Goal: Task Accomplishment & Management: Manage account settings

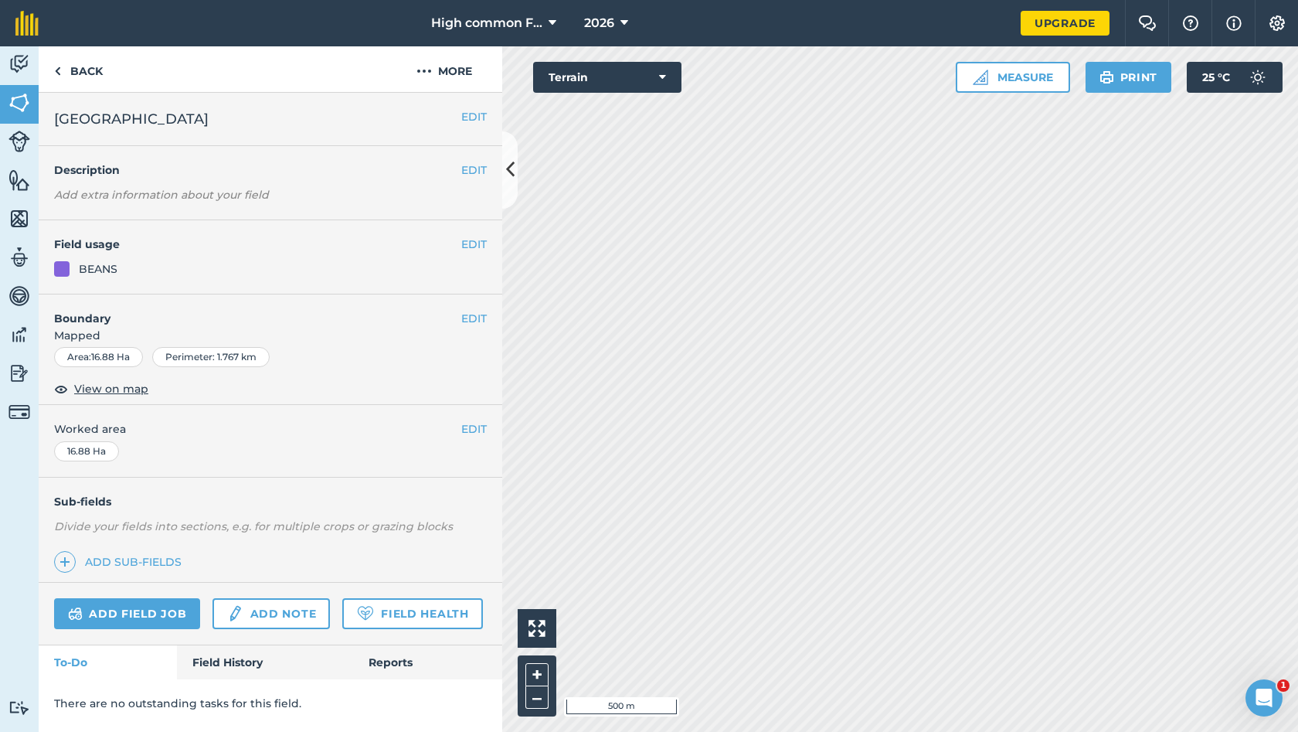
click at [618, 22] on button "2026" at bounding box center [606, 23] width 56 height 46
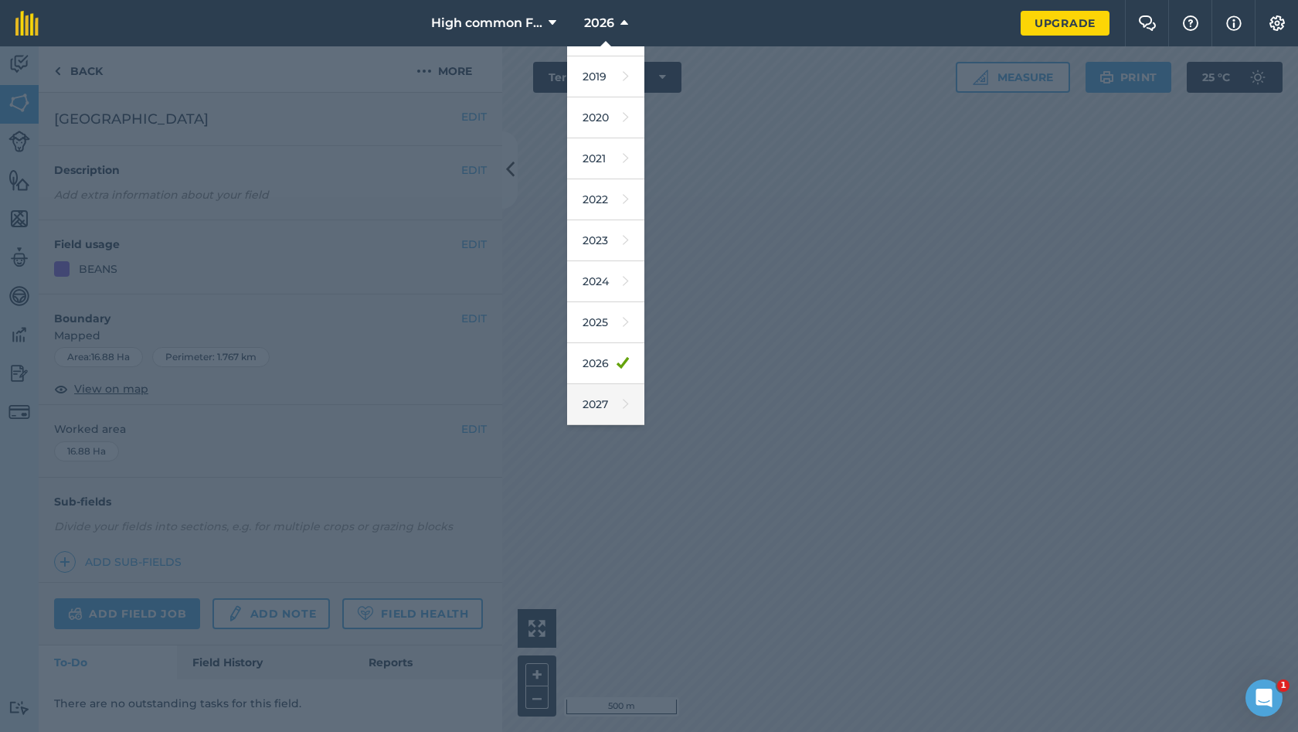
scroll to position [72, 0]
click at [592, 401] on link "2027" at bounding box center [605, 404] width 77 height 41
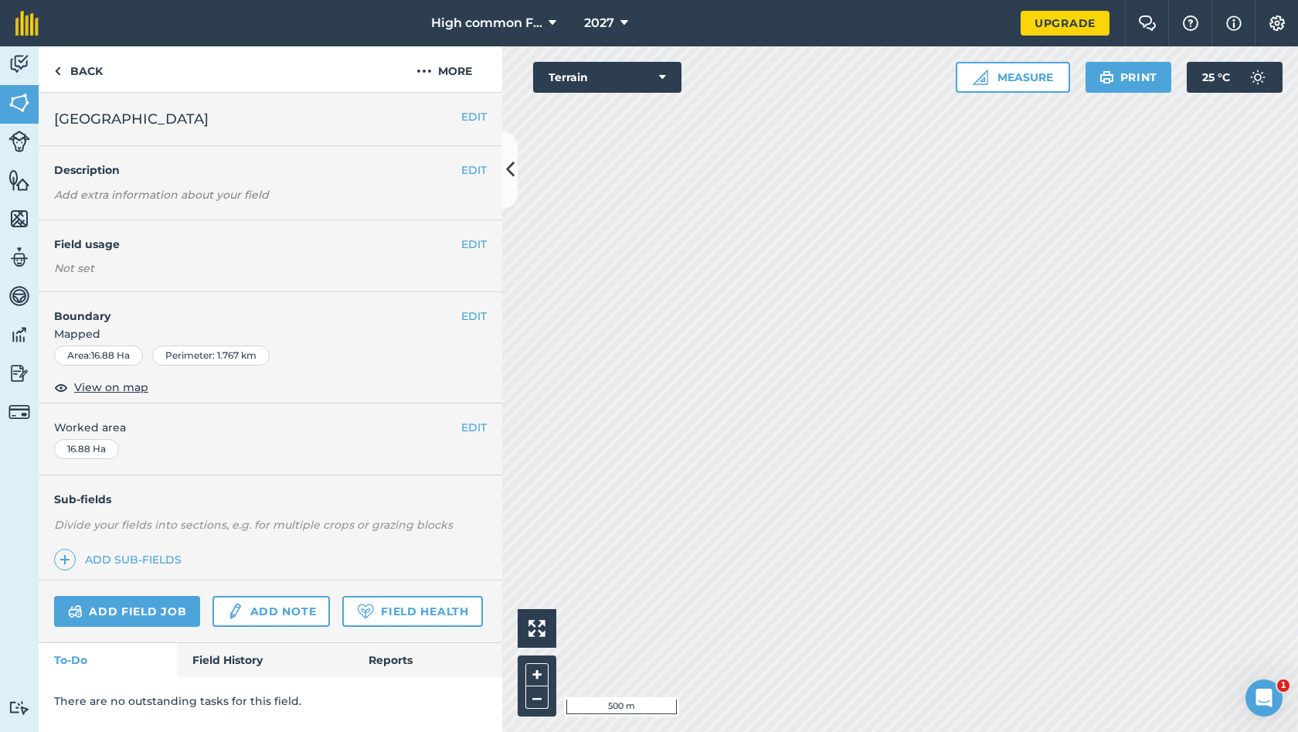
click at [619, 27] on button "2027" at bounding box center [606, 23] width 56 height 46
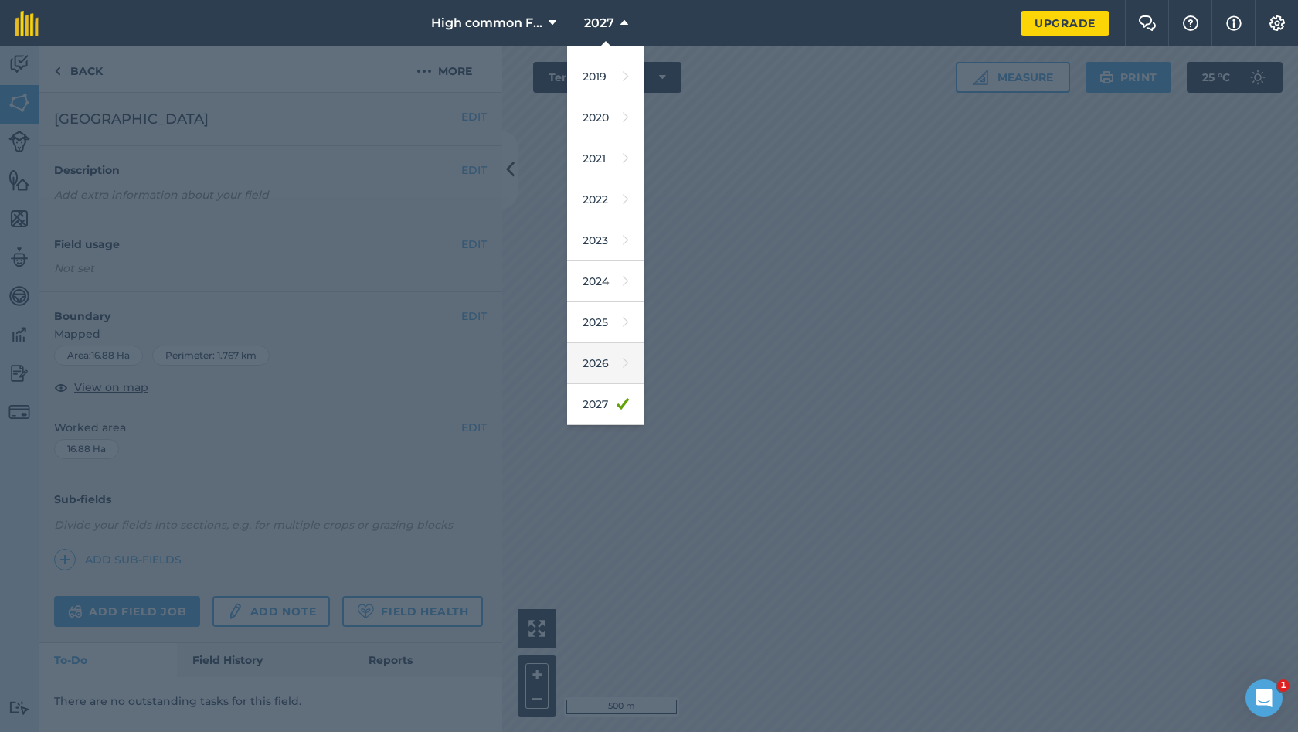
click at [604, 364] on link "2026" at bounding box center [605, 363] width 77 height 41
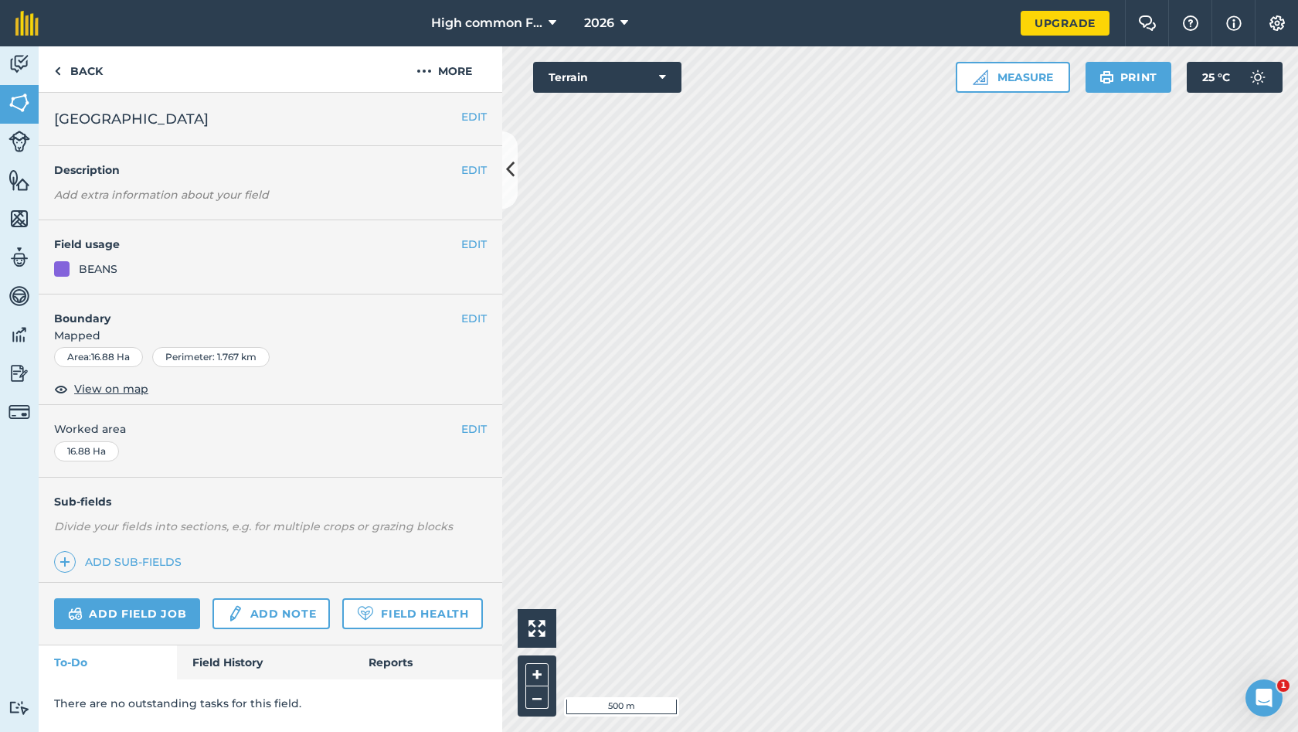
click at [619, 29] on button "2026" at bounding box center [606, 23] width 56 height 46
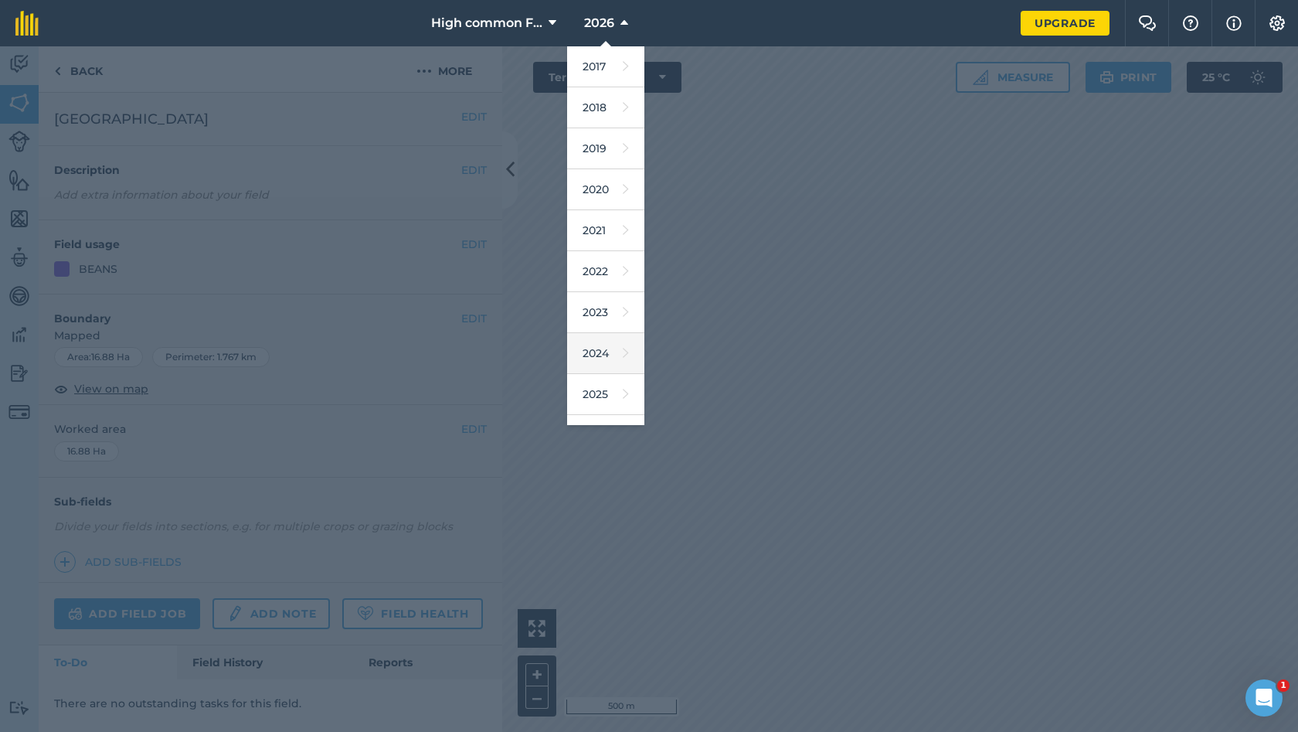
click at [606, 349] on link "2024" at bounding box center [605, 353] width 77 height 41
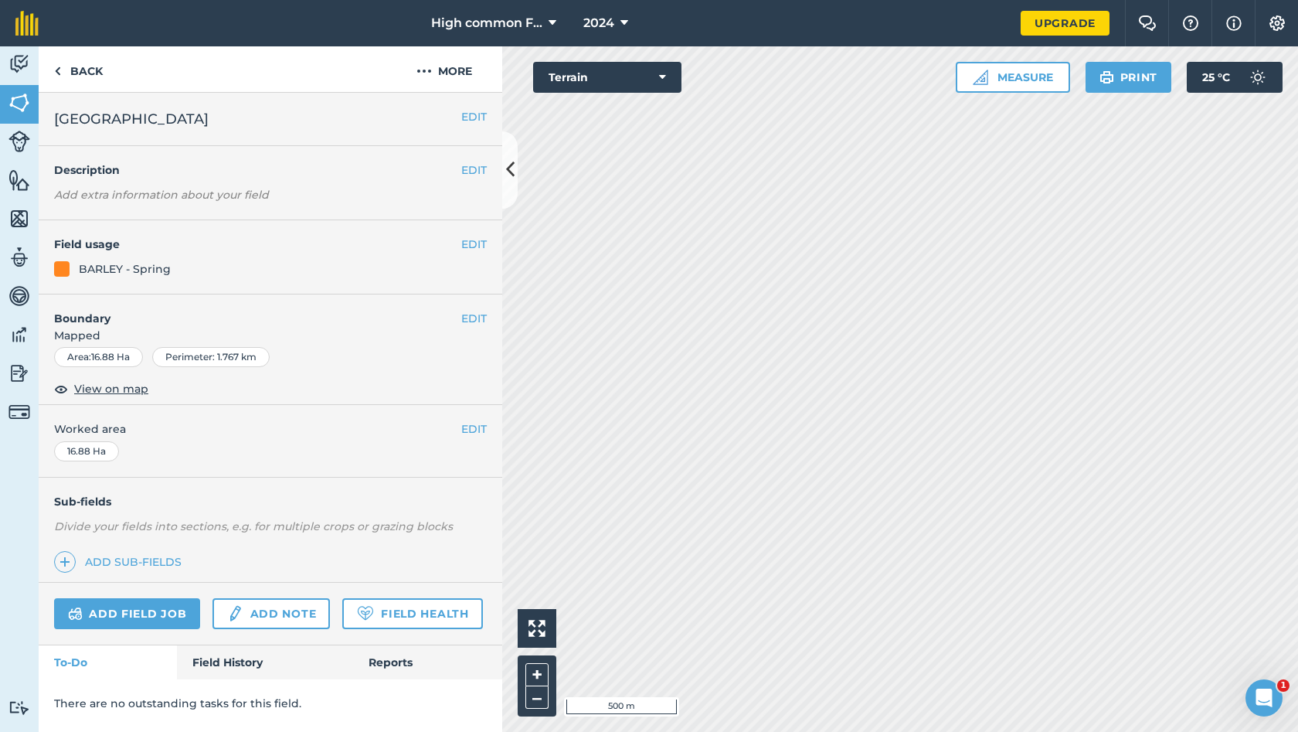
click at [610, 20] on span "2024" at bounding box center [599, 23] width 31 height 19
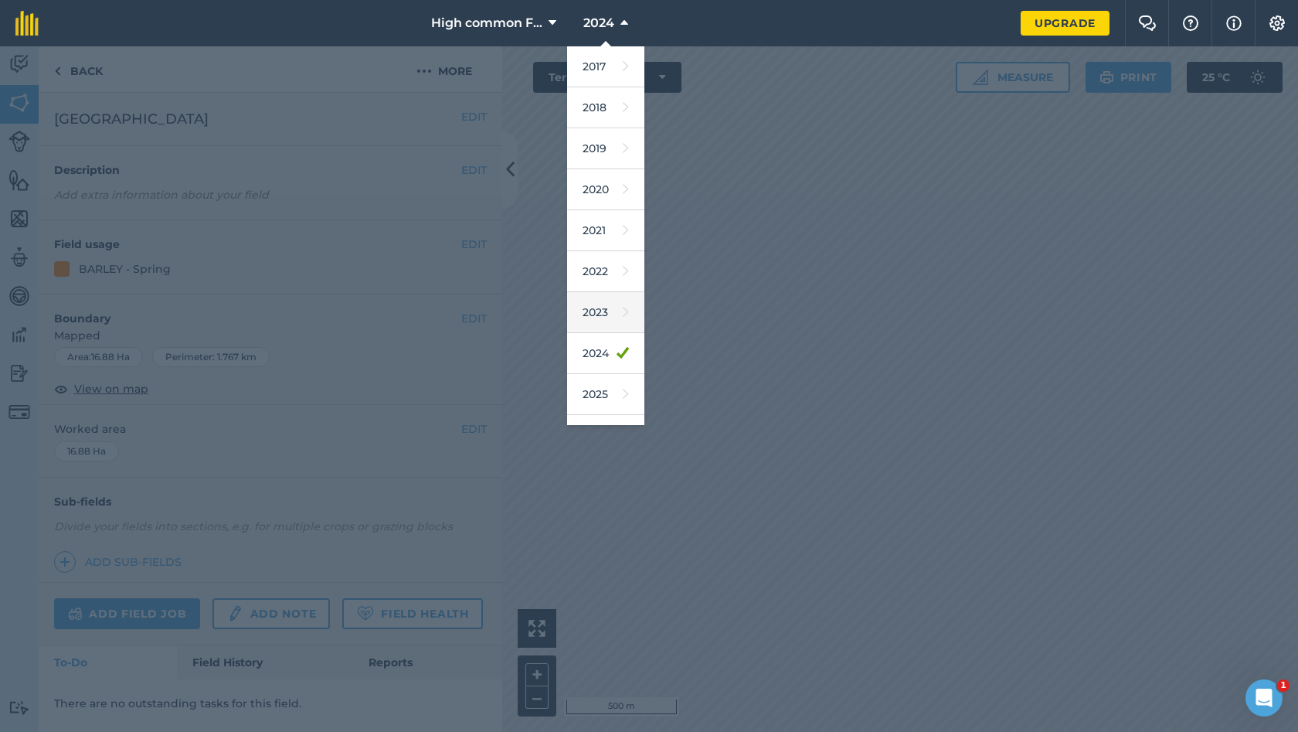
click at [601, 308] on link "2023" at bounding box center [605, 312] width 77 height 41
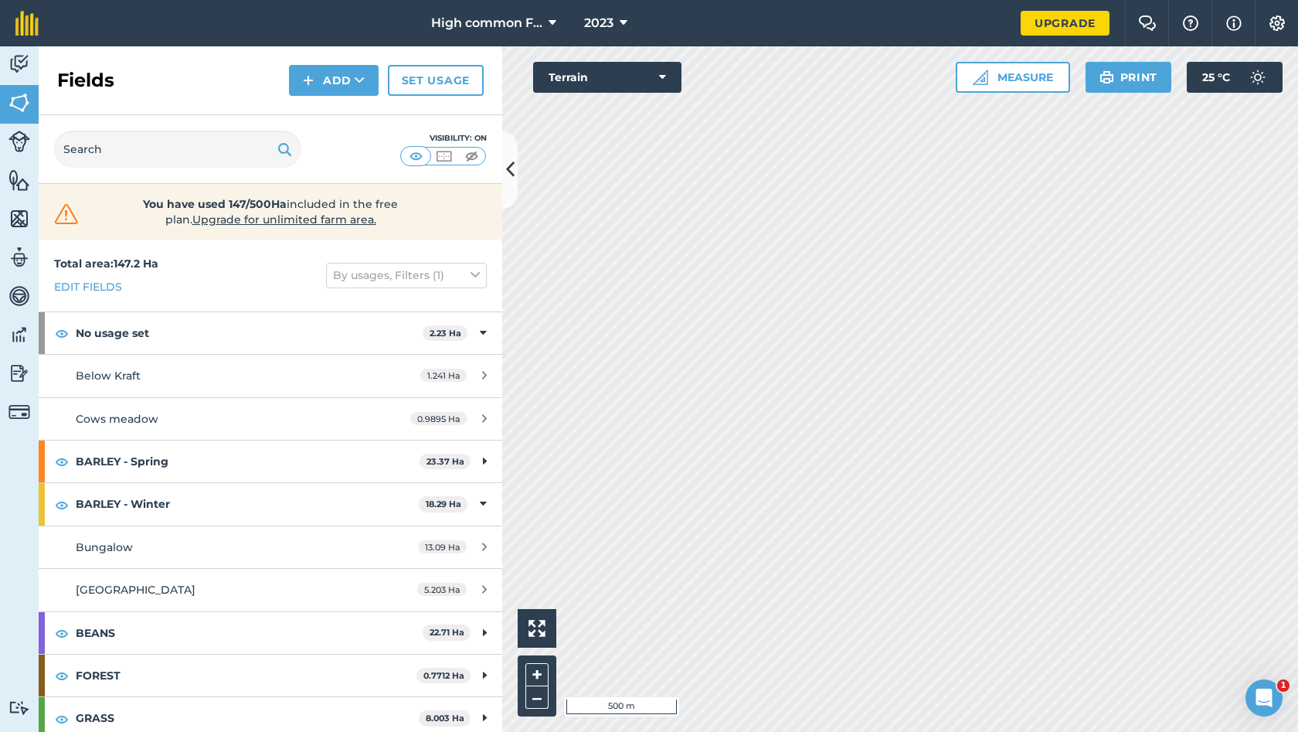
click at [662, 73] on icon at bounding box center [662, 77] width 7 height 15
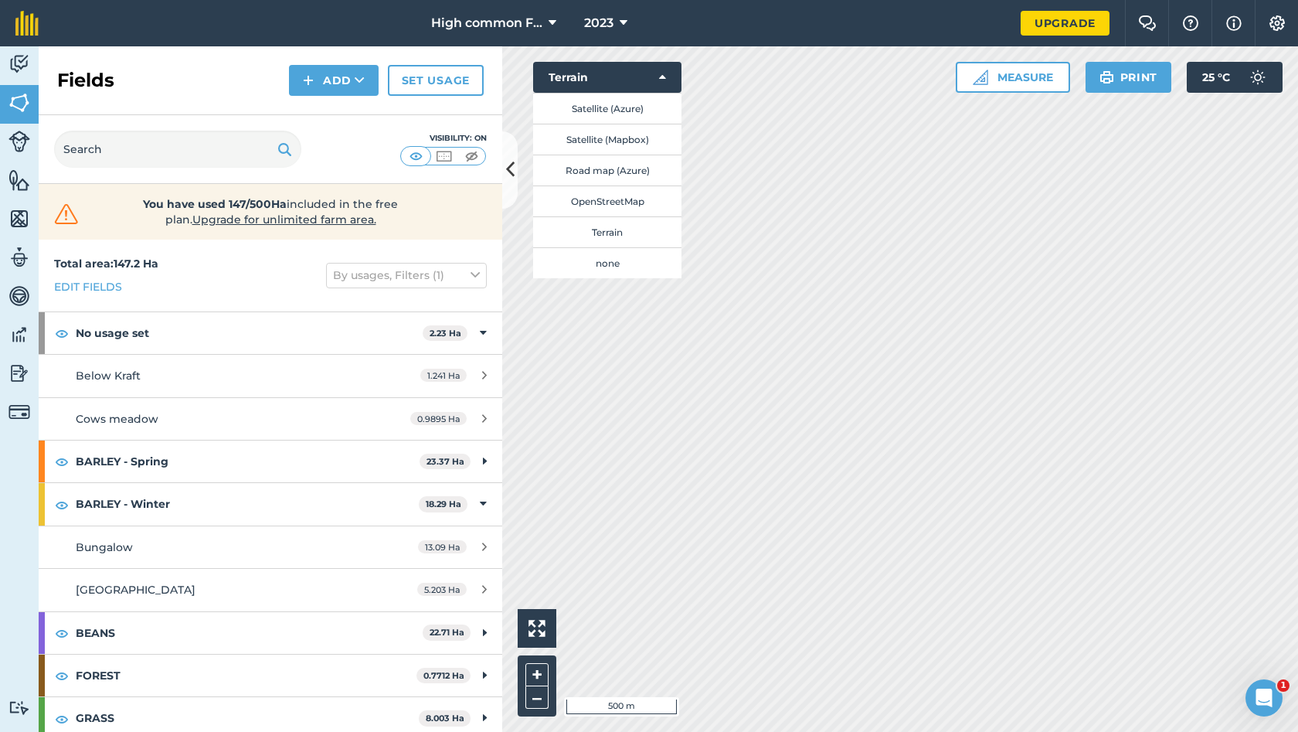
click at [609, 14] on span "2023" at bounding box center [598, 23] width 29 height 19
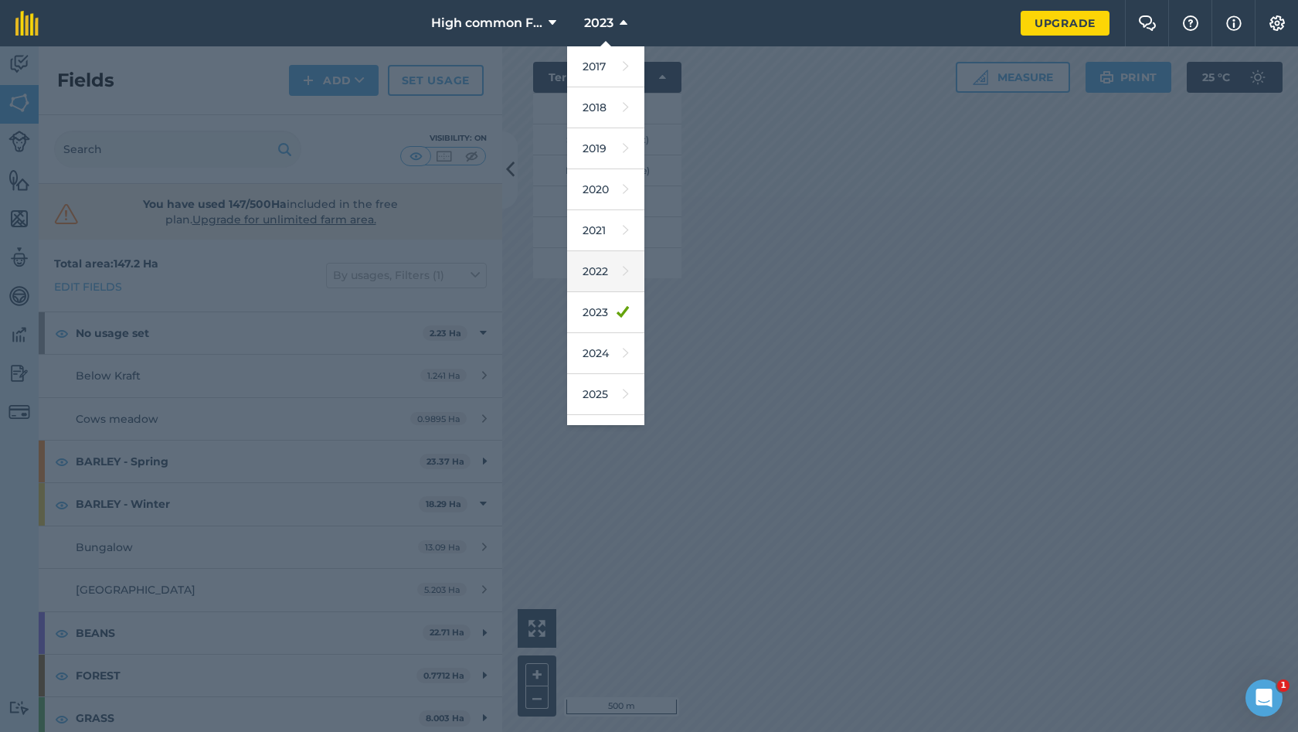
click at [601, 265] on link "2022" at bounding box center [605, 271] width 77 height 41
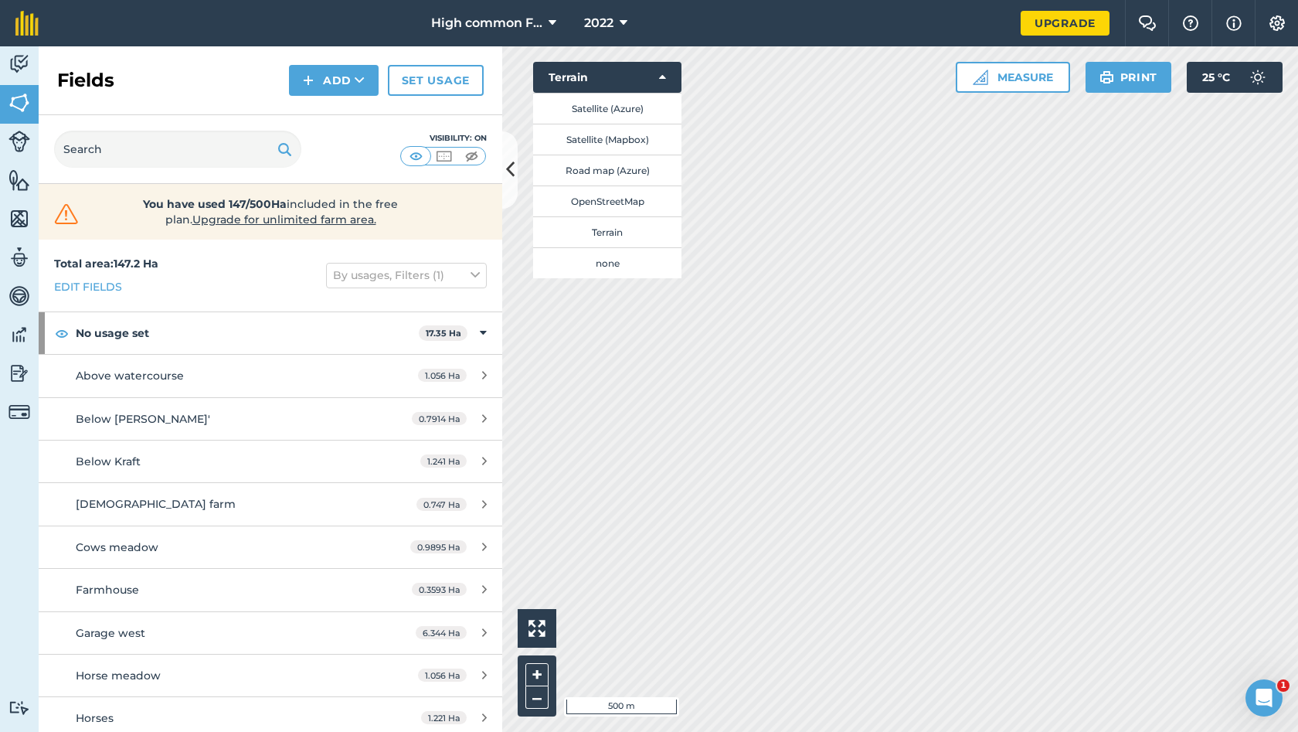
click at [598, 23] on span "2022" at bounding box center [598, 23] width 29 height 19
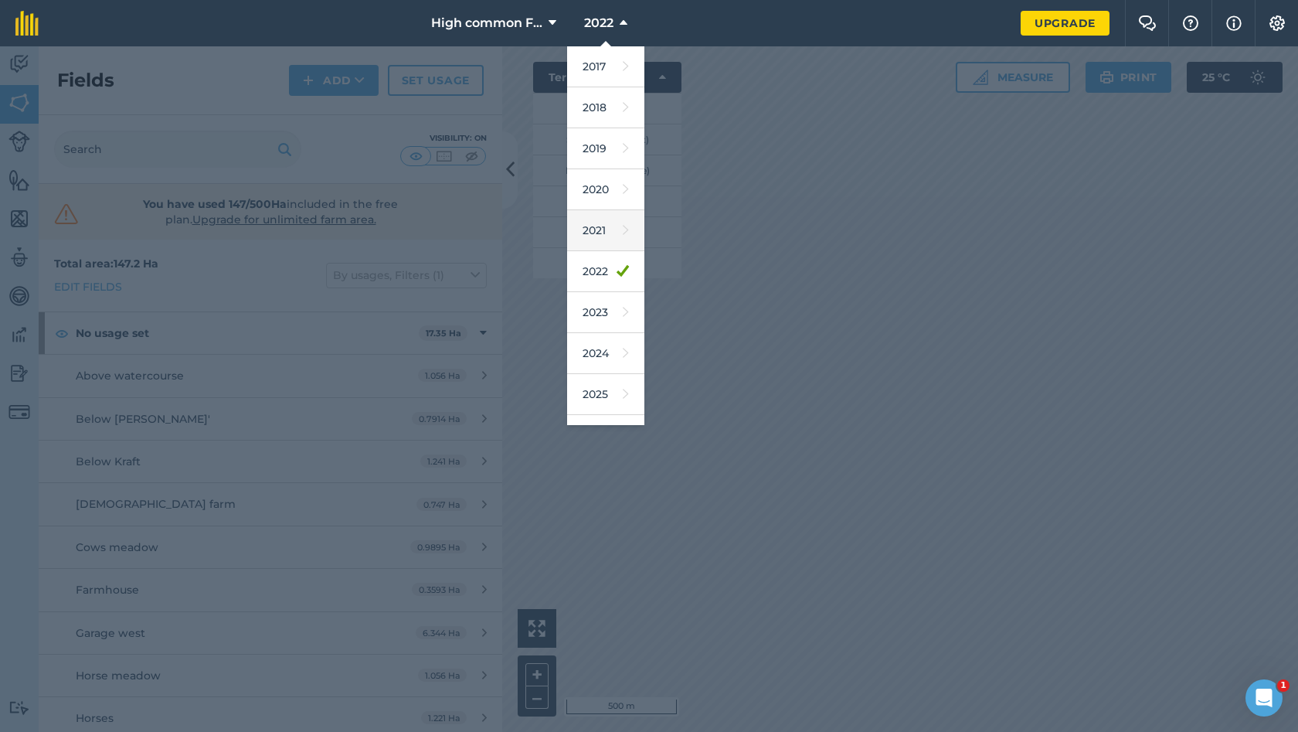
click at [597, 230] on link "2021" at bounding box center [605, 230] width 77 height 41
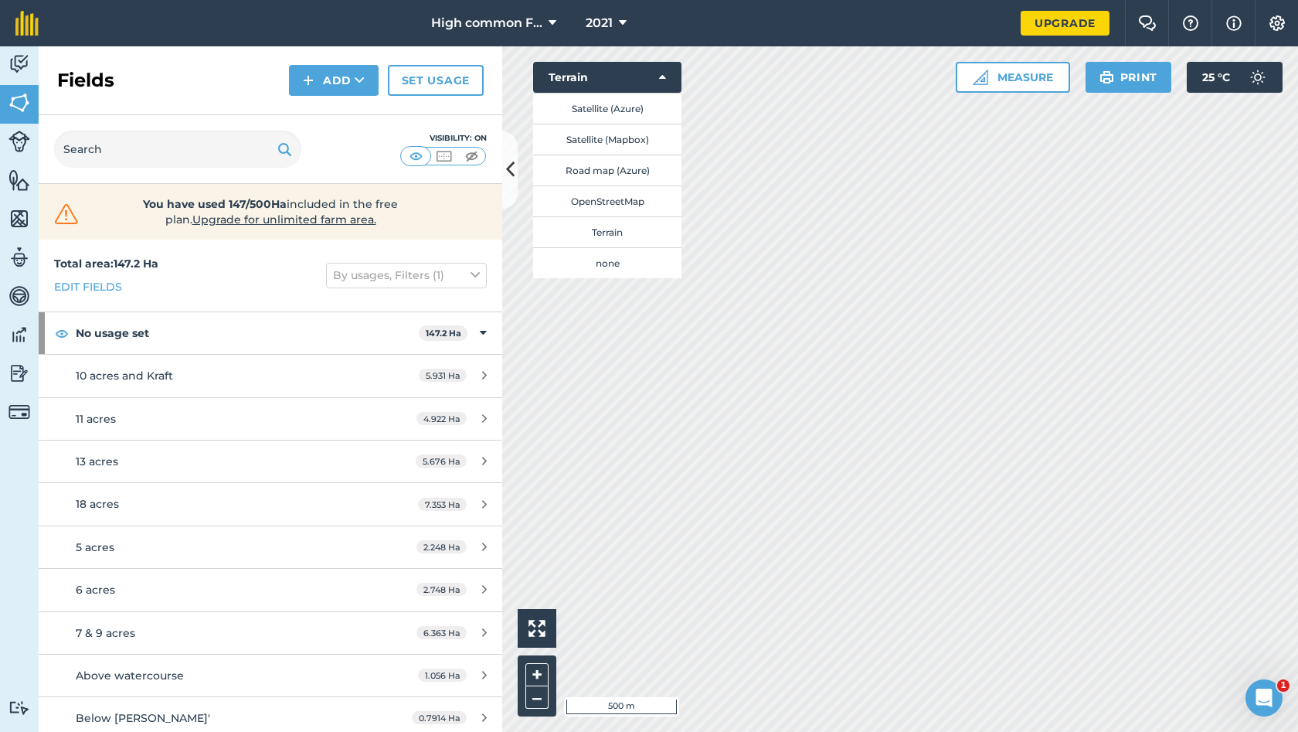
click at [621, 26] on icon at bounding box center [623, 23] width 8 height 19
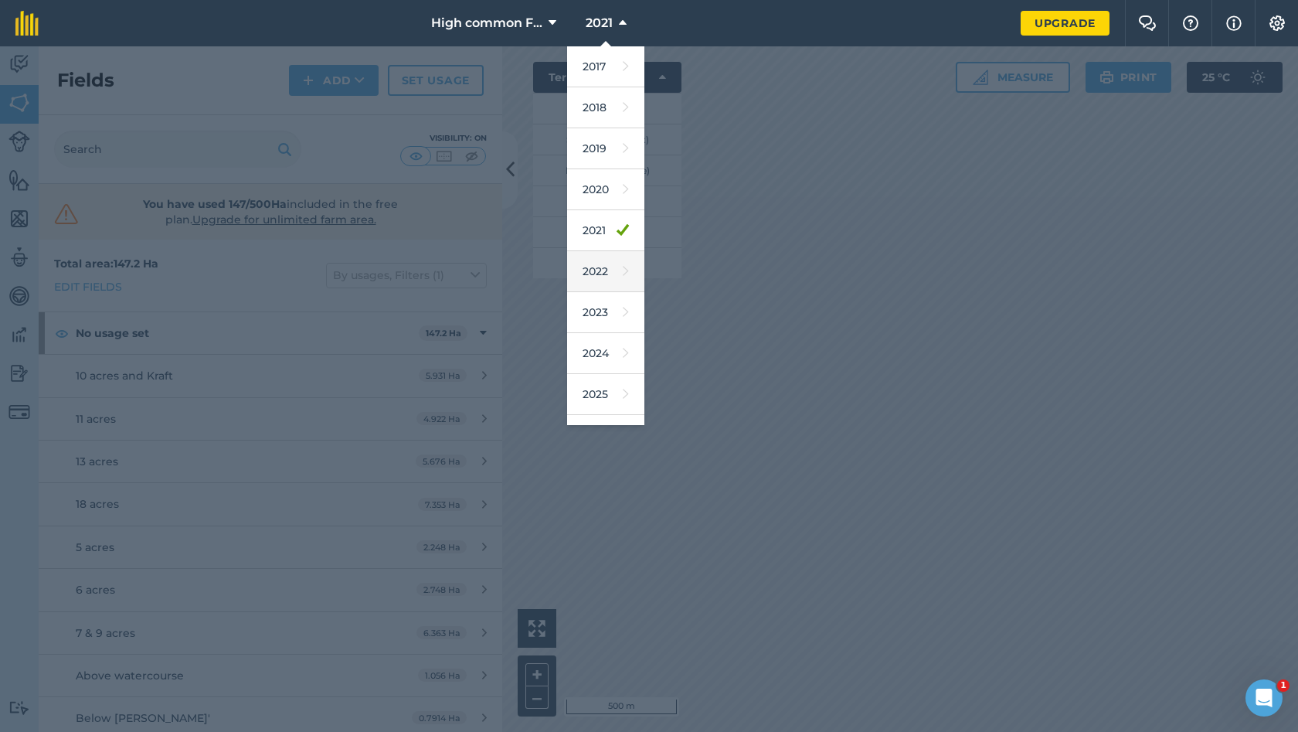
click at [613, 277] on link "2022" at bounding box center [605, 271] width 77 height 41
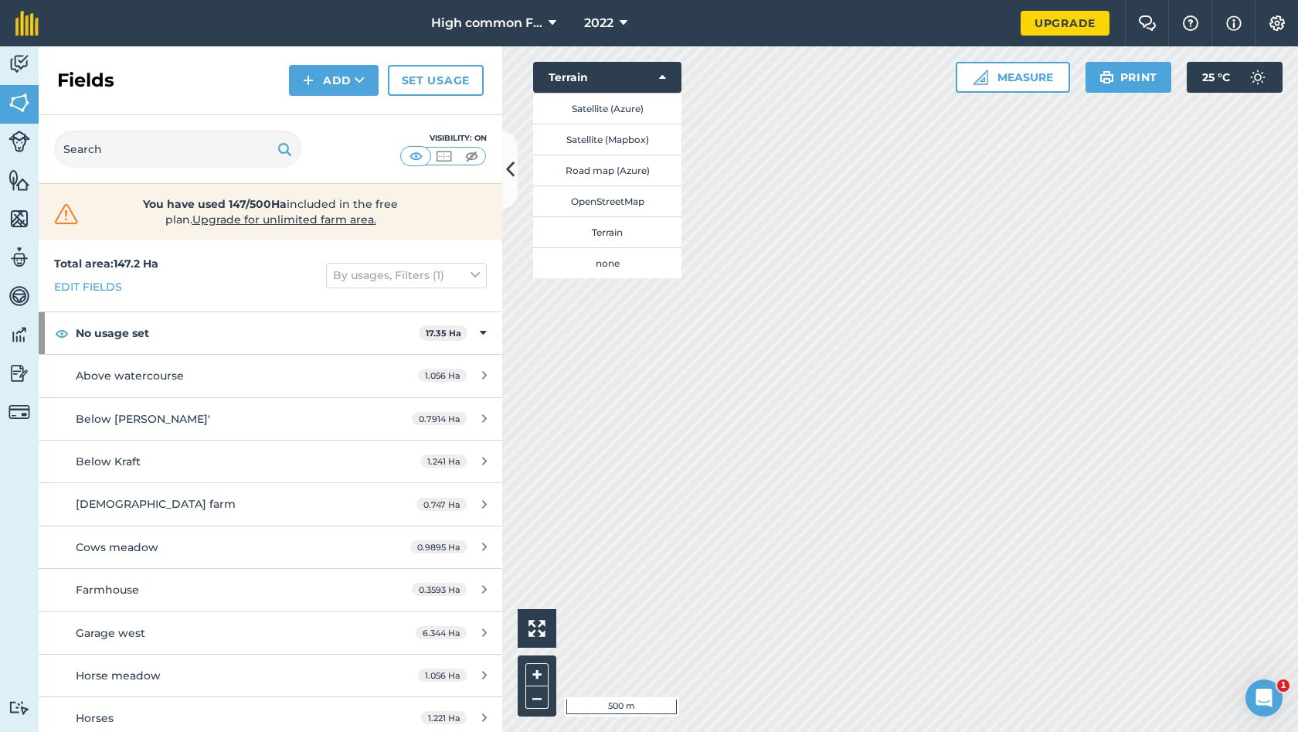
click at [619, 19] on button "2022" at bounding box center [606, 23] width 56 height 46
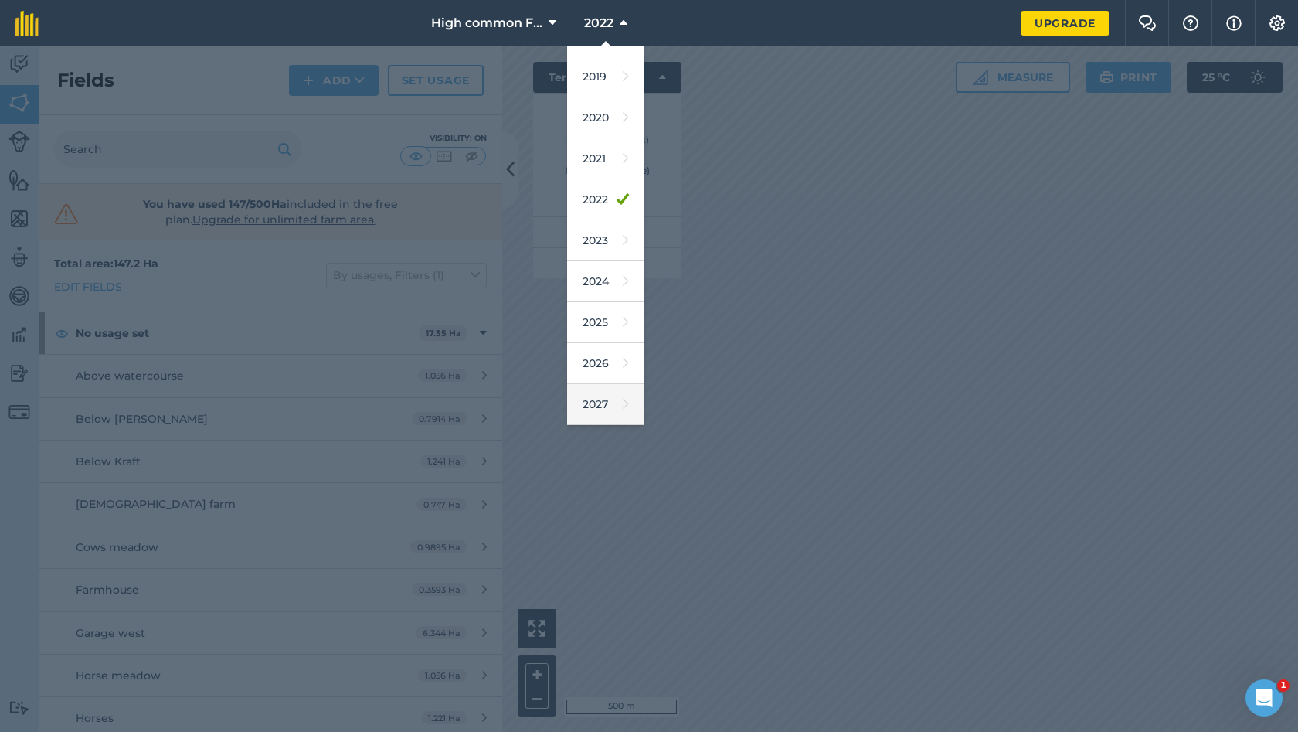
scroll to position [72, 0]
click at [606, 375] on link "2026" at bounding box center [605, 363] width 77 height 41
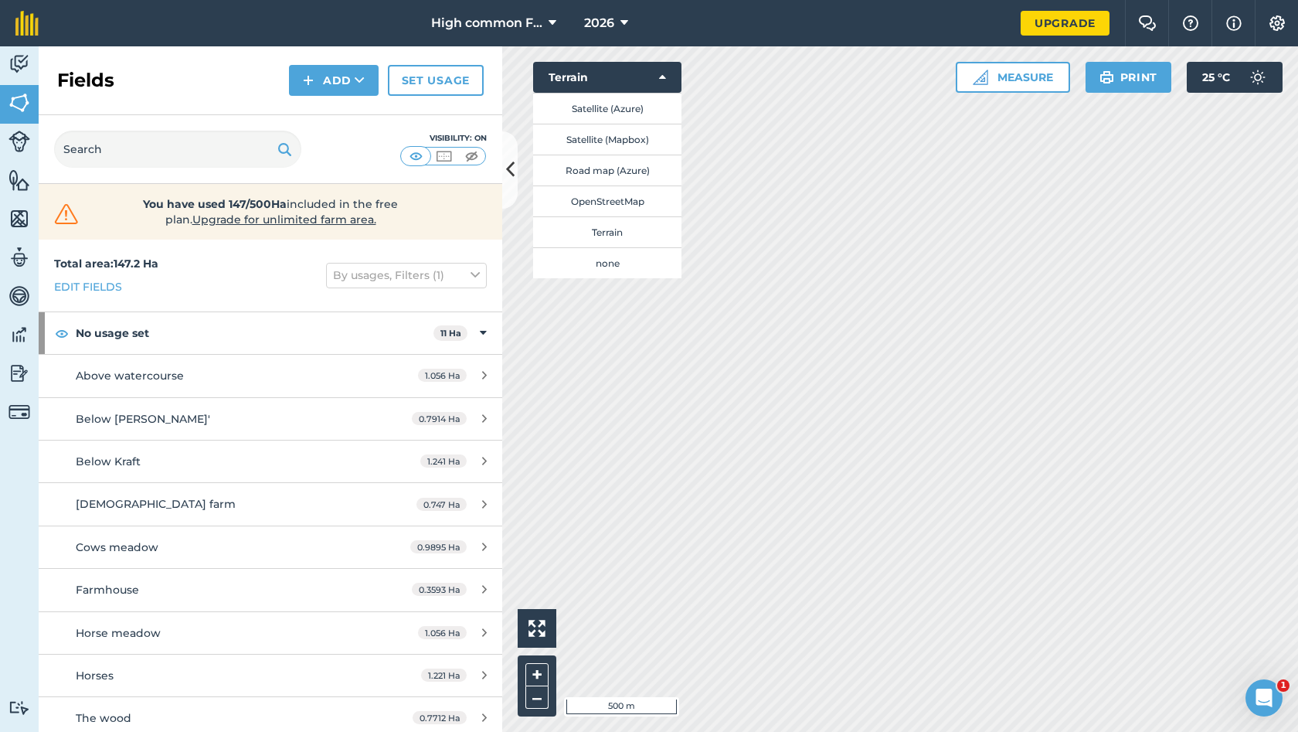
click at [621, 27] on icon at bounding box center [625, 23] width 8 height 19
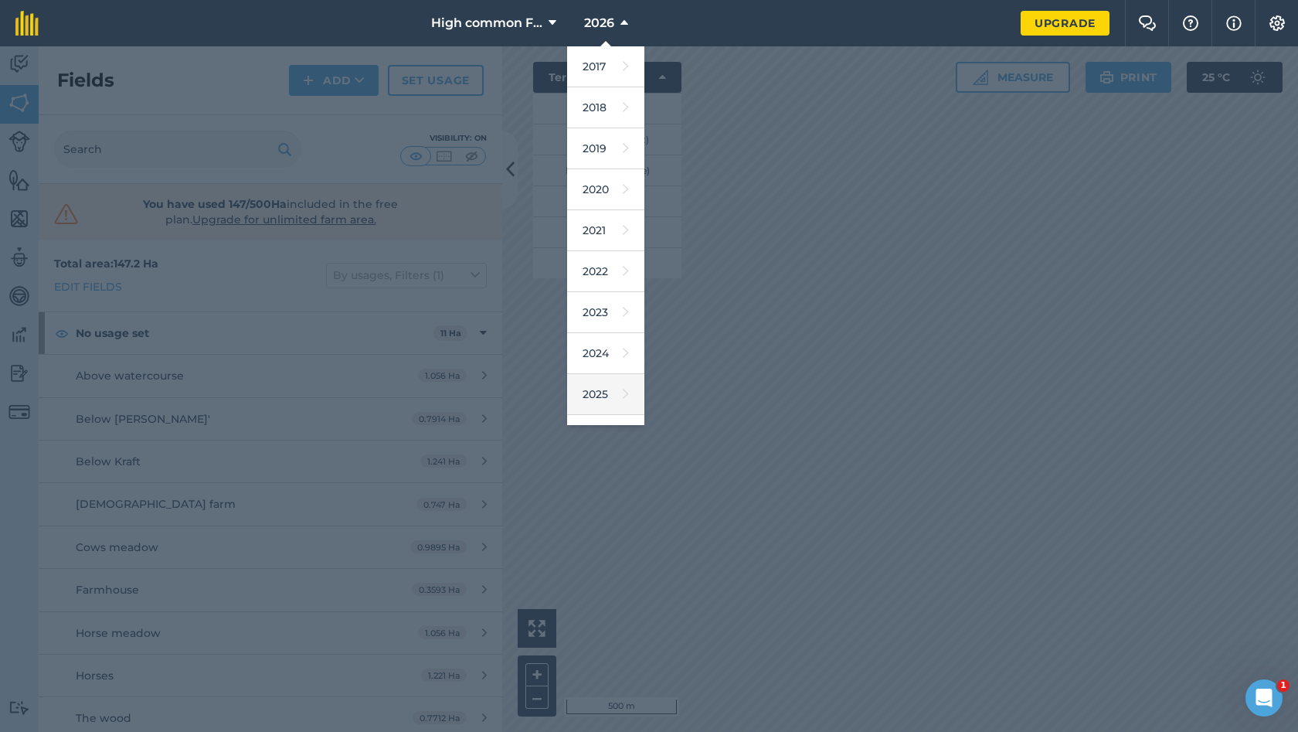
click at [594, 390] on link "2025" at bounding box center [605, 394] width 77 height 41
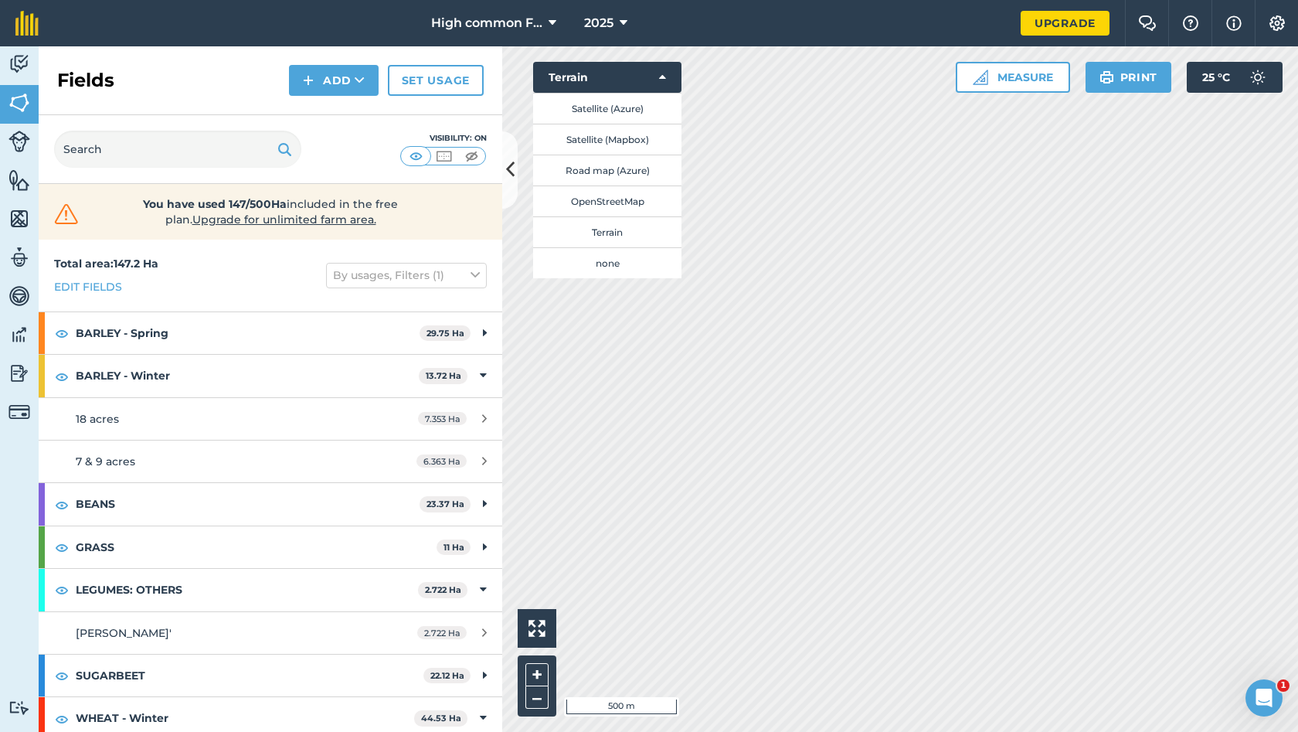
click at [661, 78] on icon at bounding box center [662, 77] width 7 height 15
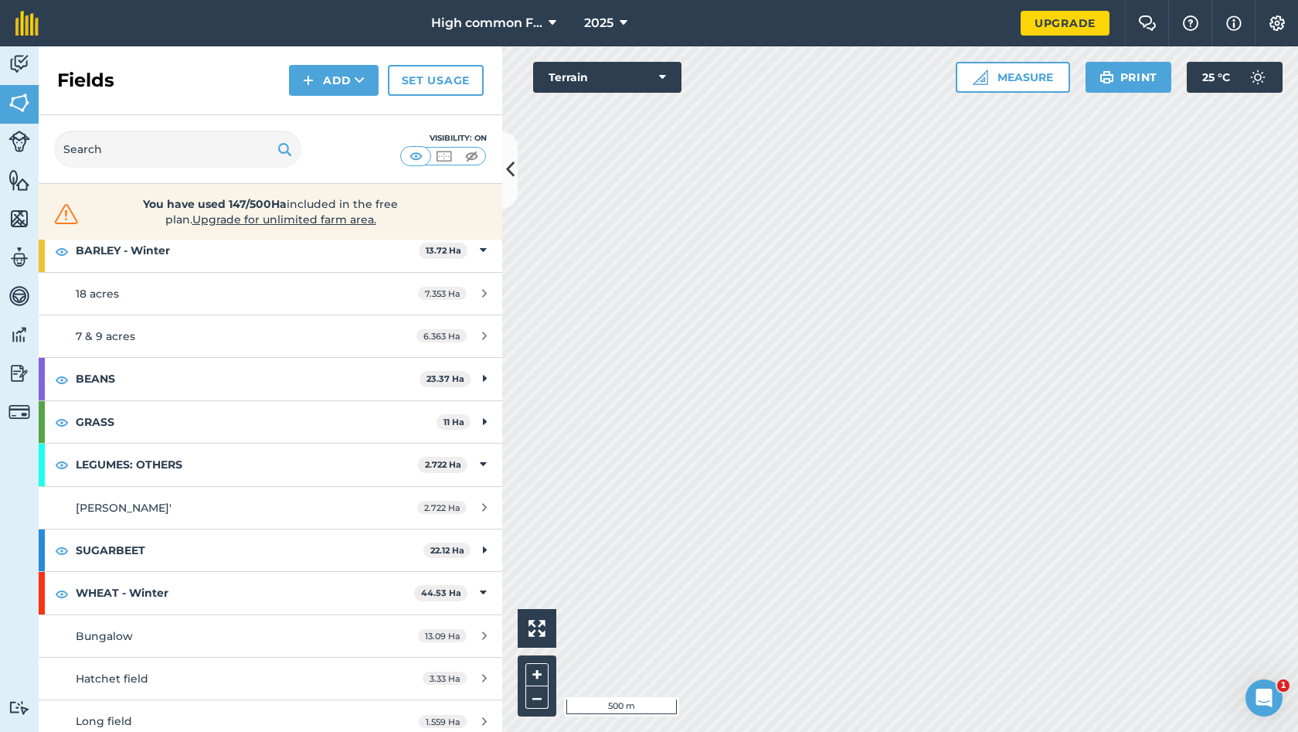
scroll to position [0, 0]
click at [621, 19] on icon at bounding box center [624, 23] width 8 height 19
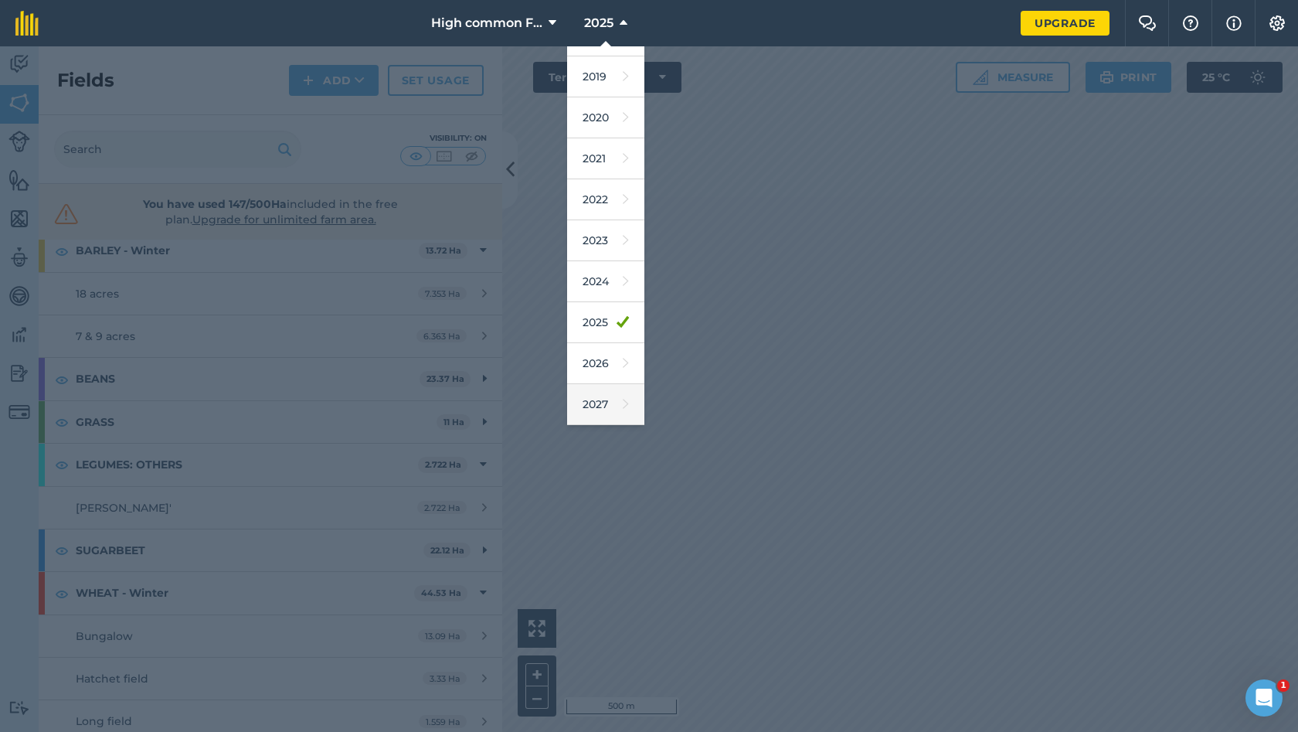
scroll to position [72, 0]
click at [597, 412] on link "2027" at bounding box center [605, 404] width 77 height 41
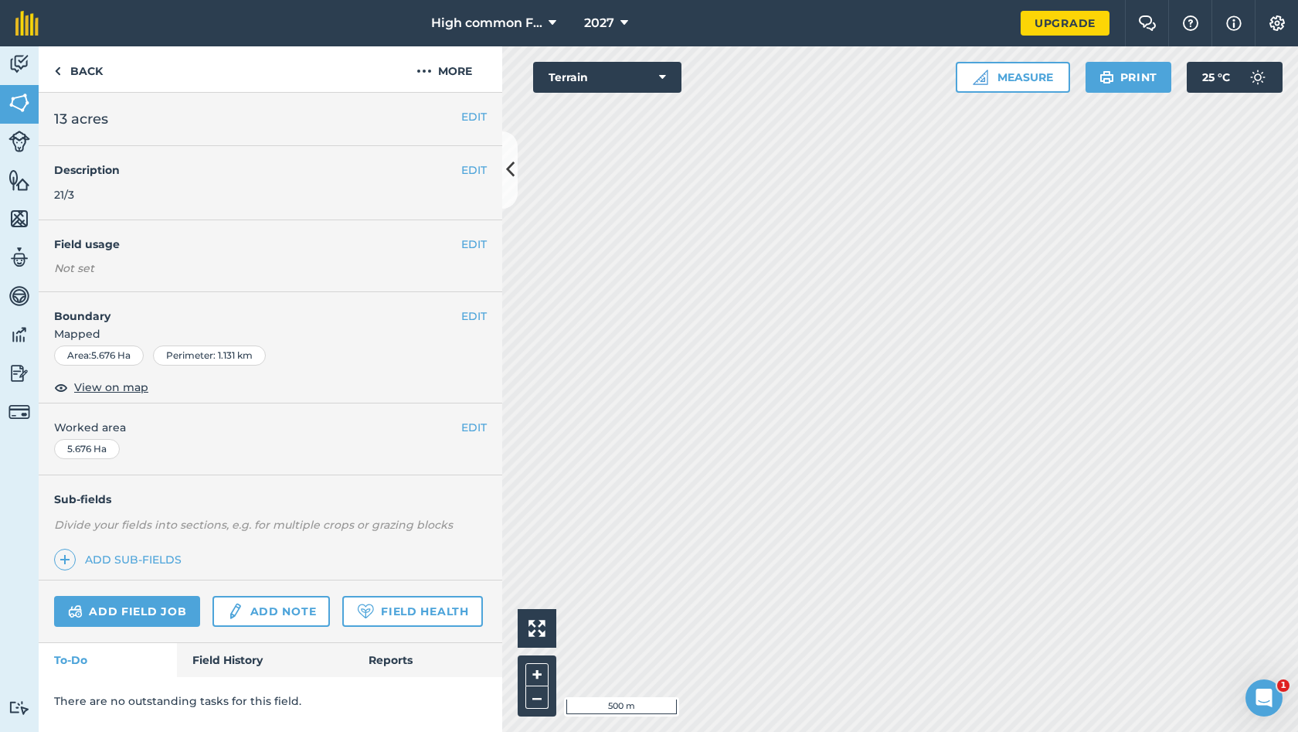
click at [463, 243] on button "EDIT" at bounding box center [474, 244] width 26 height 17
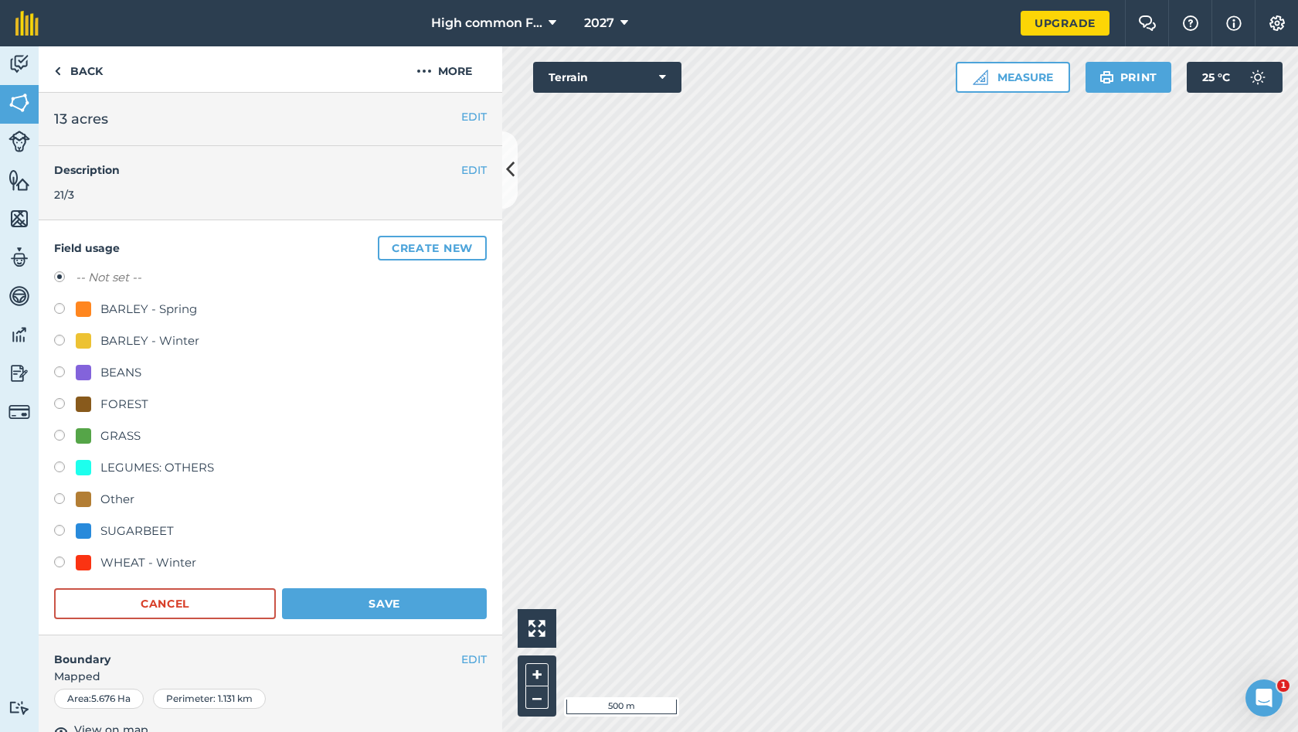
click at [58, 530] on label at bounding box center [65, 532] width 22 height 15
radio input "true"
radio input "false"
click at [314, 606] on button "Save" at bounding box center [384, 603] width 205 height 31
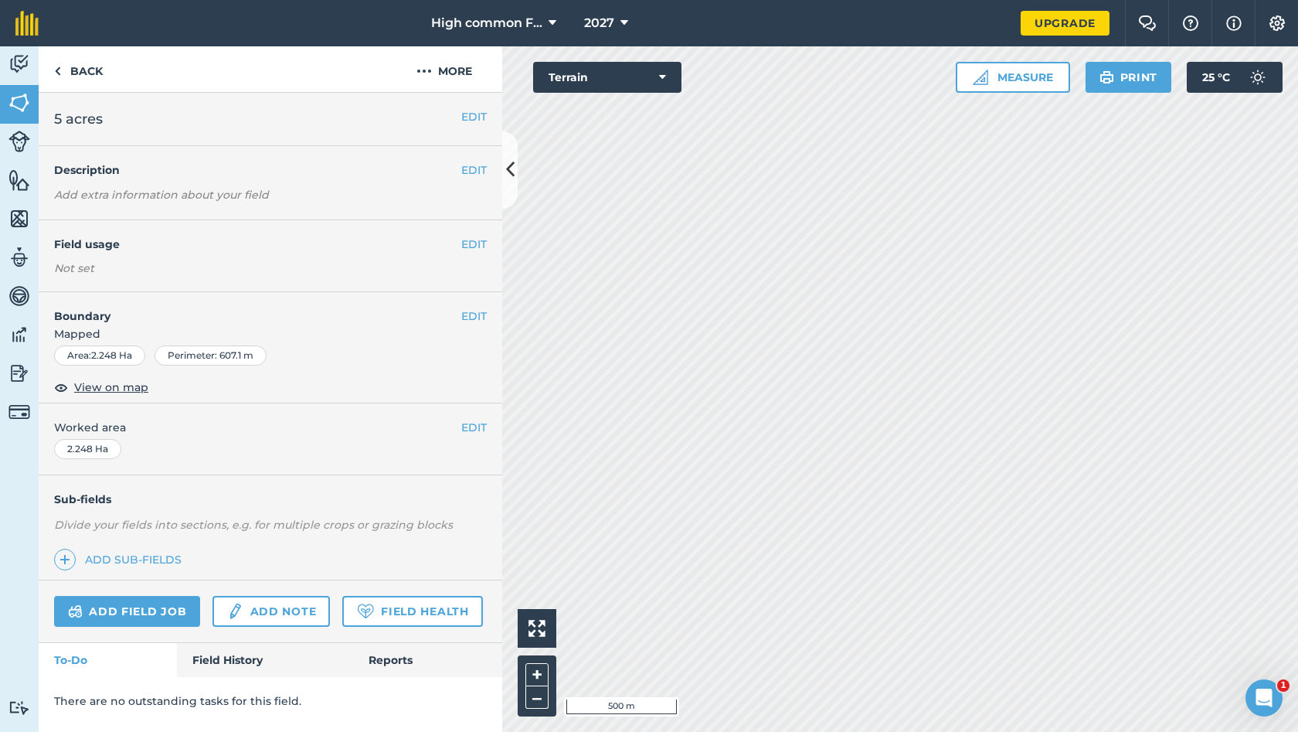
click at [466, 233] on div "EDIT Field usage Not set" at bounding box center [271, 256] width 464 height 72
click at [468, 242] on button "EDIT" at bounding box center [474, 244] width 26 height 17
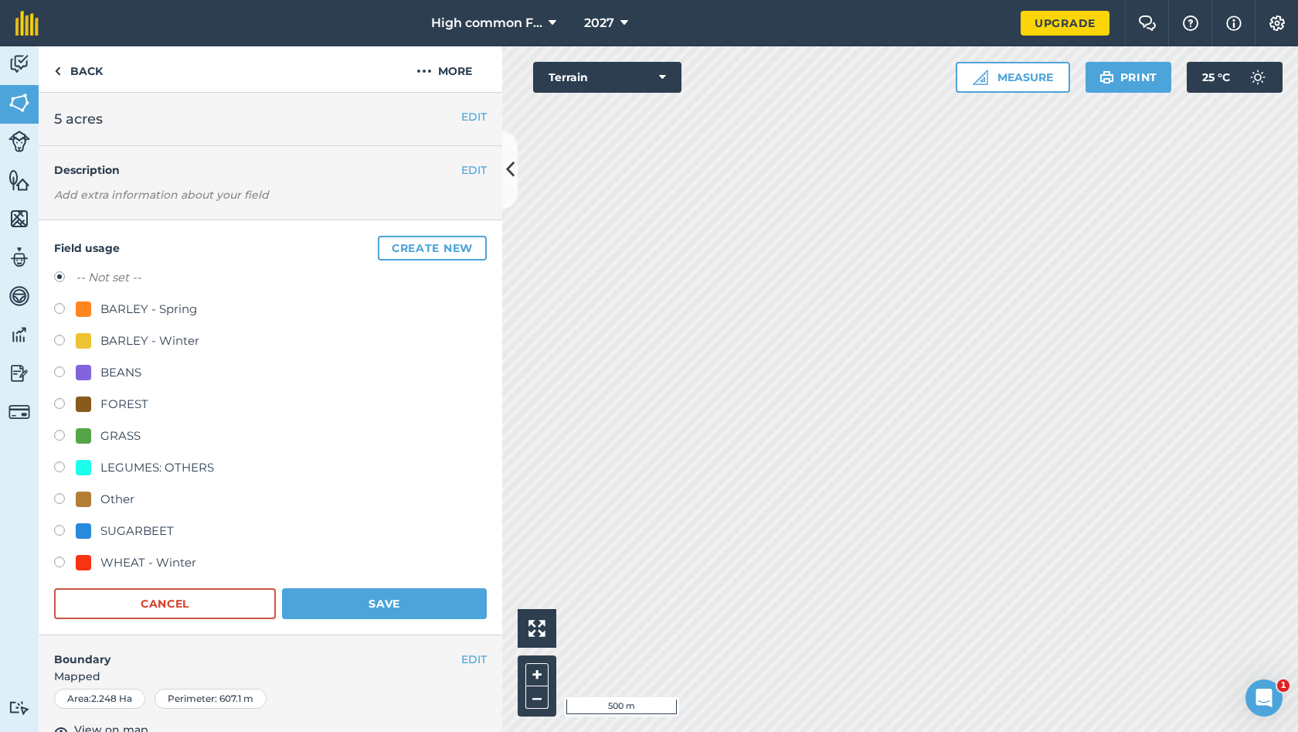
click at [60, 532] on label at bounding box center [65, 532] width 22 height 15
radio input "true"
radio input "false"
click at [307, 590] on button "Save" at bounding box center [384, 603] width 205 height 31
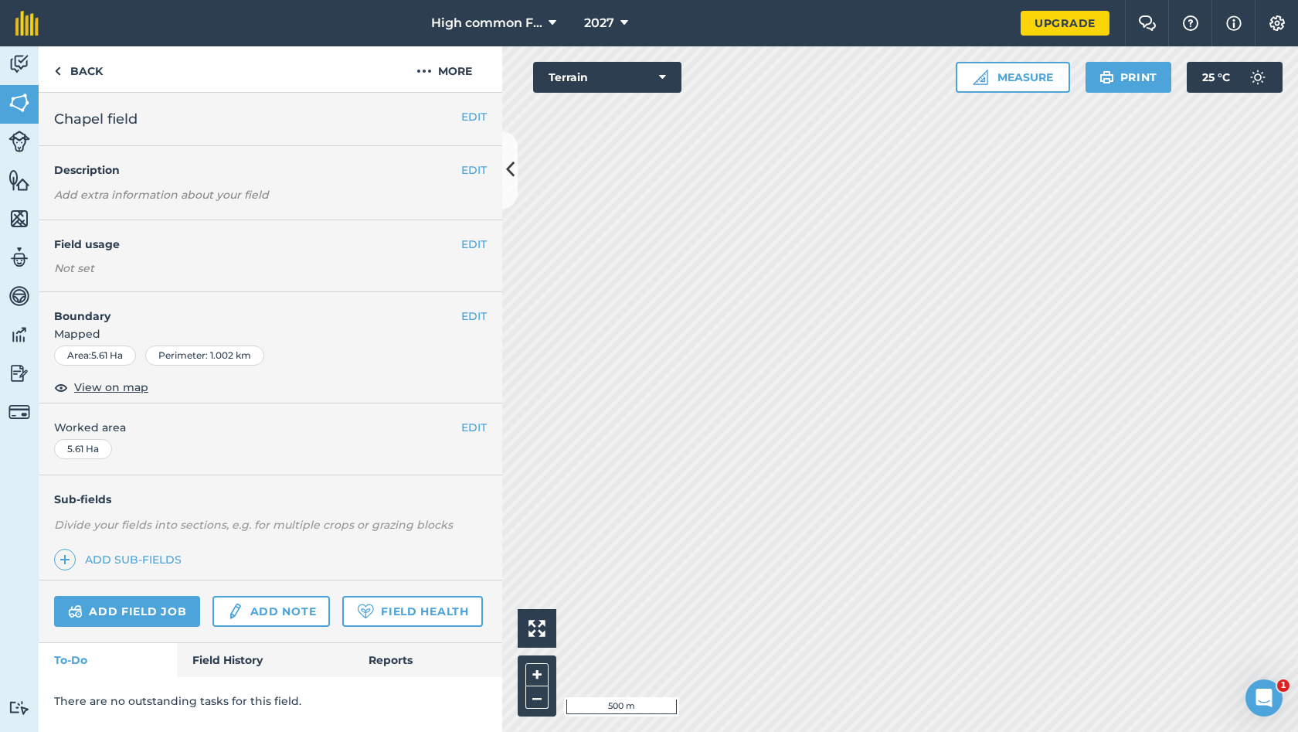
click at [468, 246] on button "EDIT" at bounding box center [474, 244] width 26 height 17
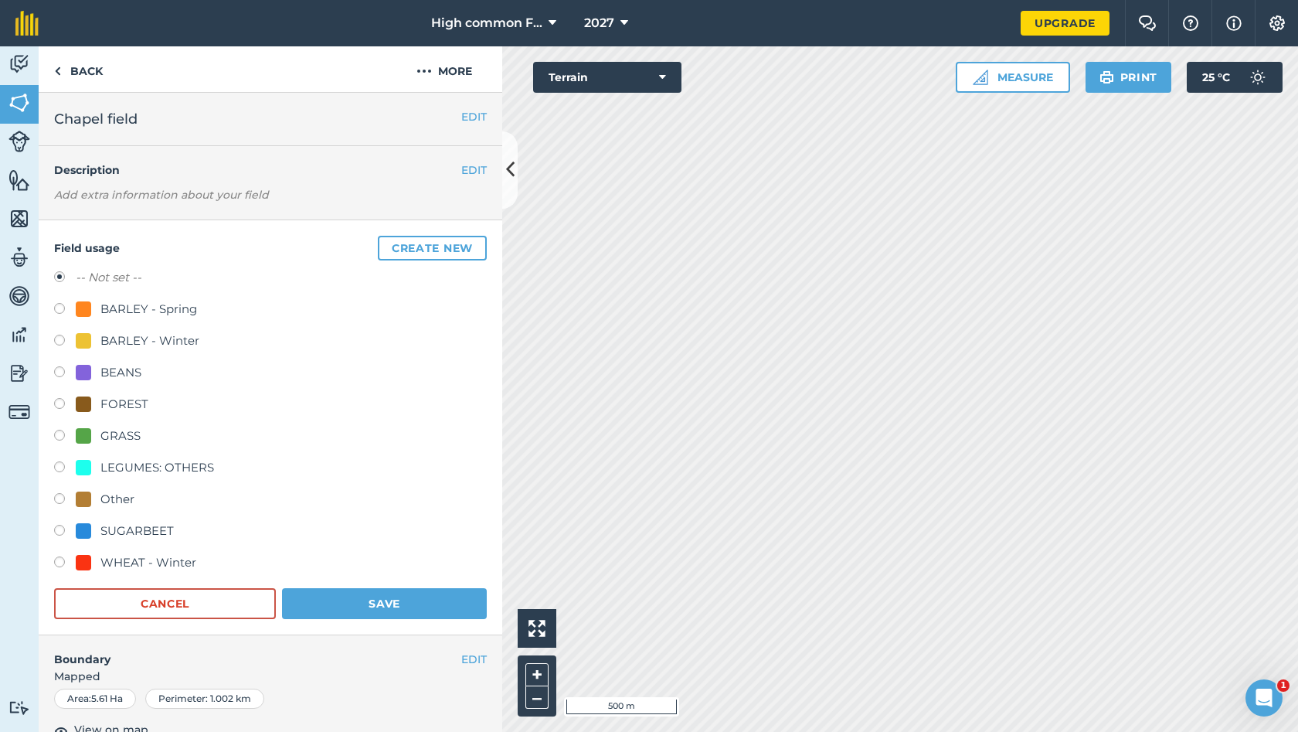
click at [56, 526] on label at bounding box center [65, 532] width 22 height 15
radio input "true"
radio input "false"
click at [323, 604] on button "Save" at bounding box center [384, 603] width 205 height 31
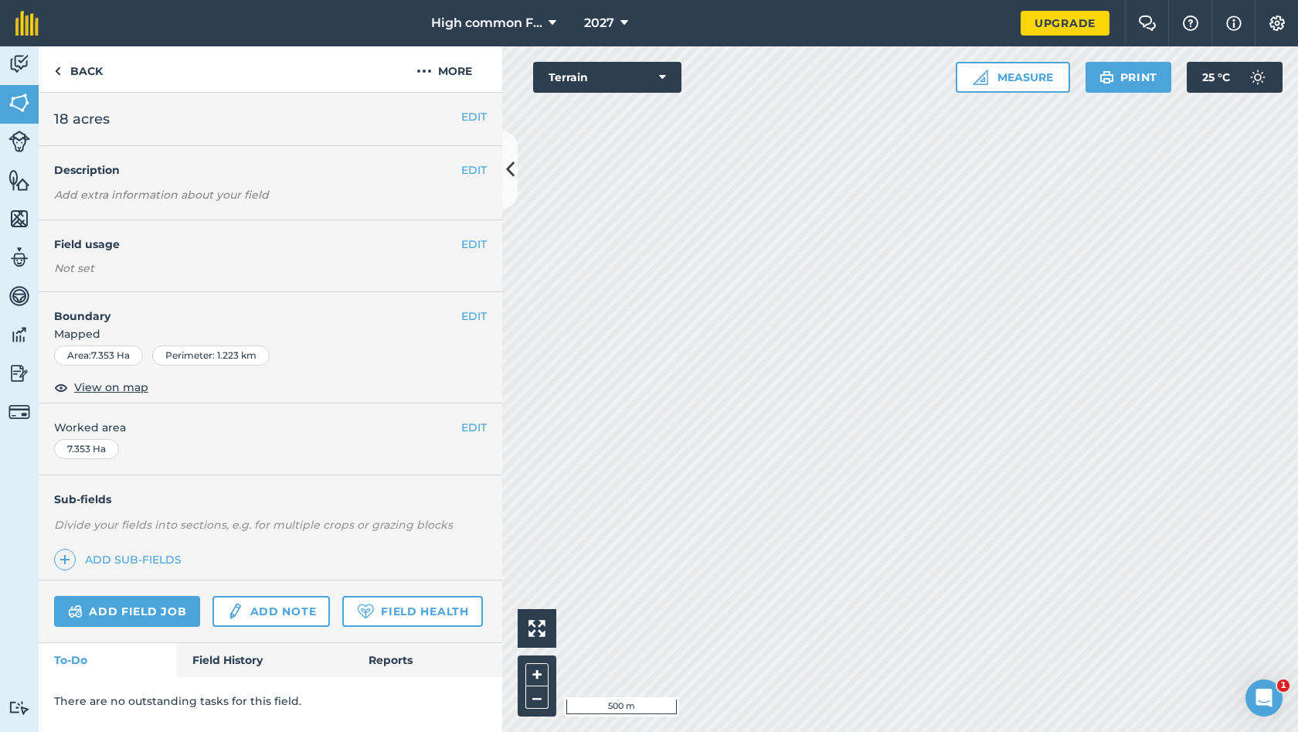
click at [468, 240] on button "EDIT" at bounding box center [474, 244] width 26 height 17
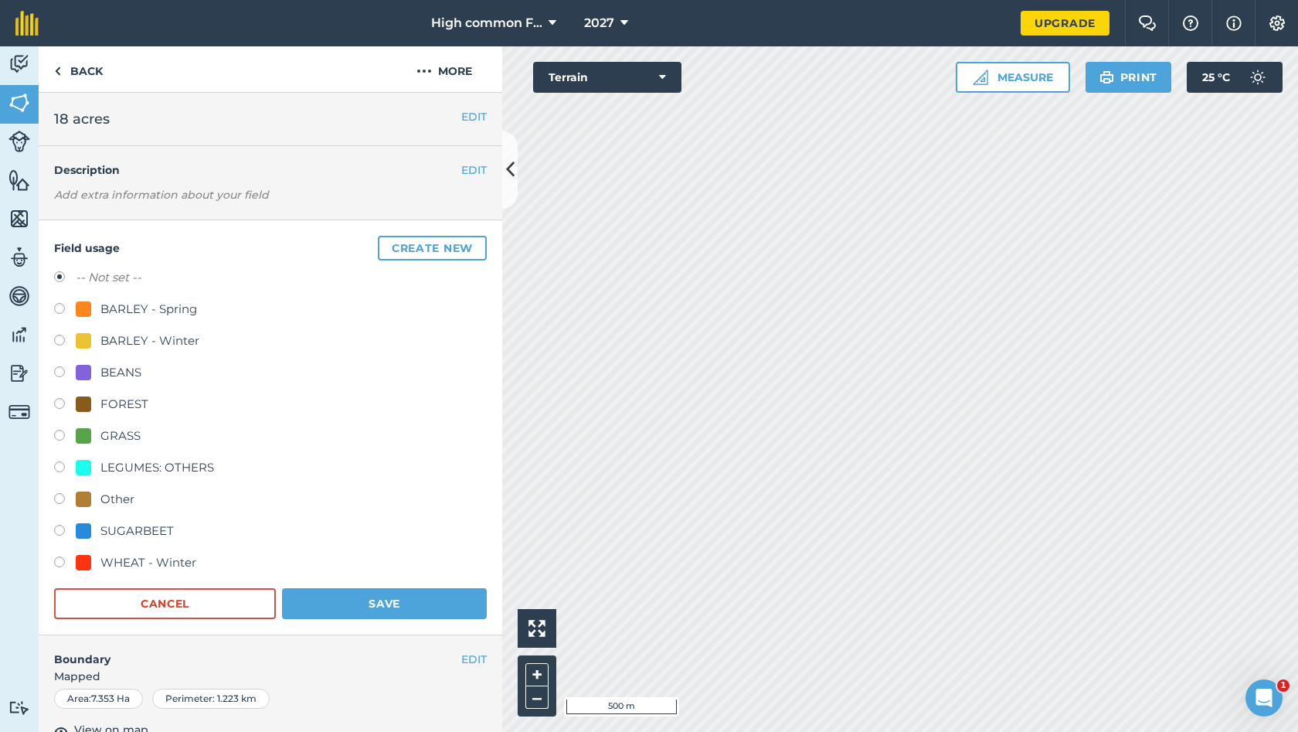
click at [57, 532] on label at bounding box center [65, 532] width 22 height 15
radio input "true"
radio input "false"
click at [327, 594] on button "Save" at bounding box center [384, 603] width 205 height 31
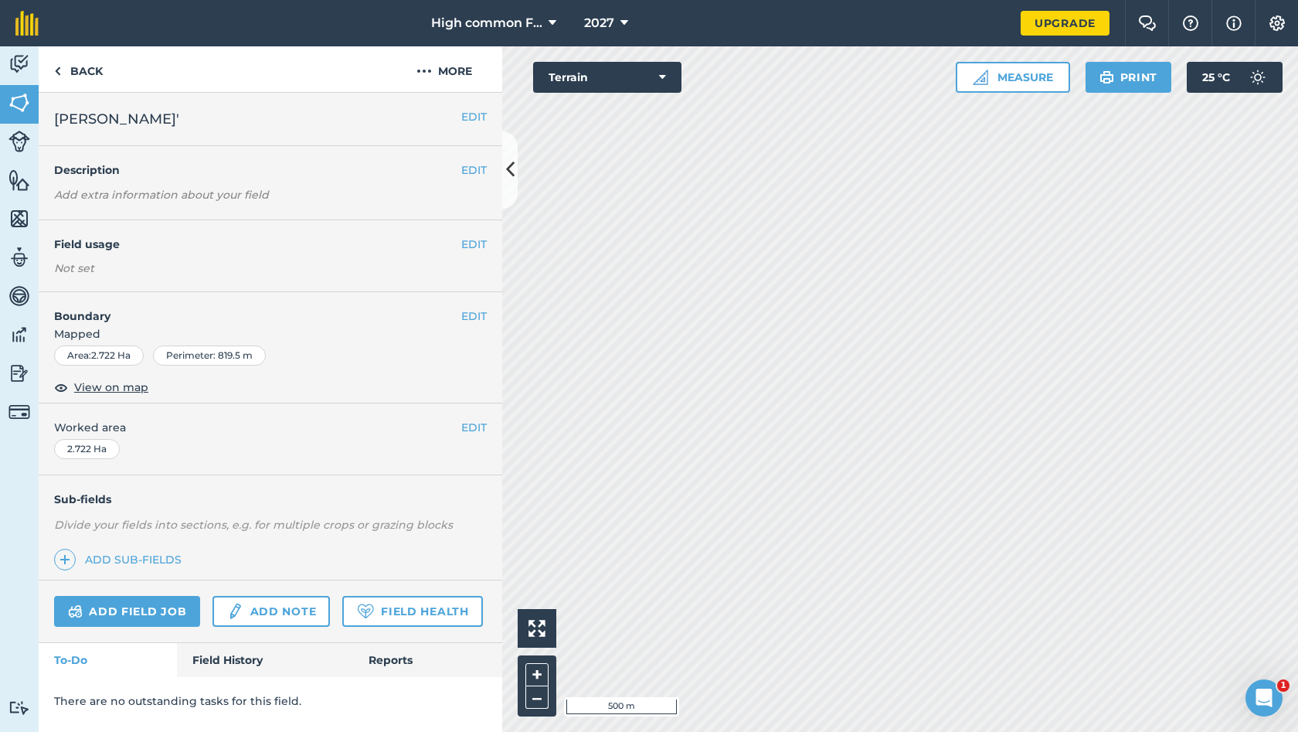
click at [476, 236] on button "EDIT" at bounding box center [474, 244] width 26 height 17
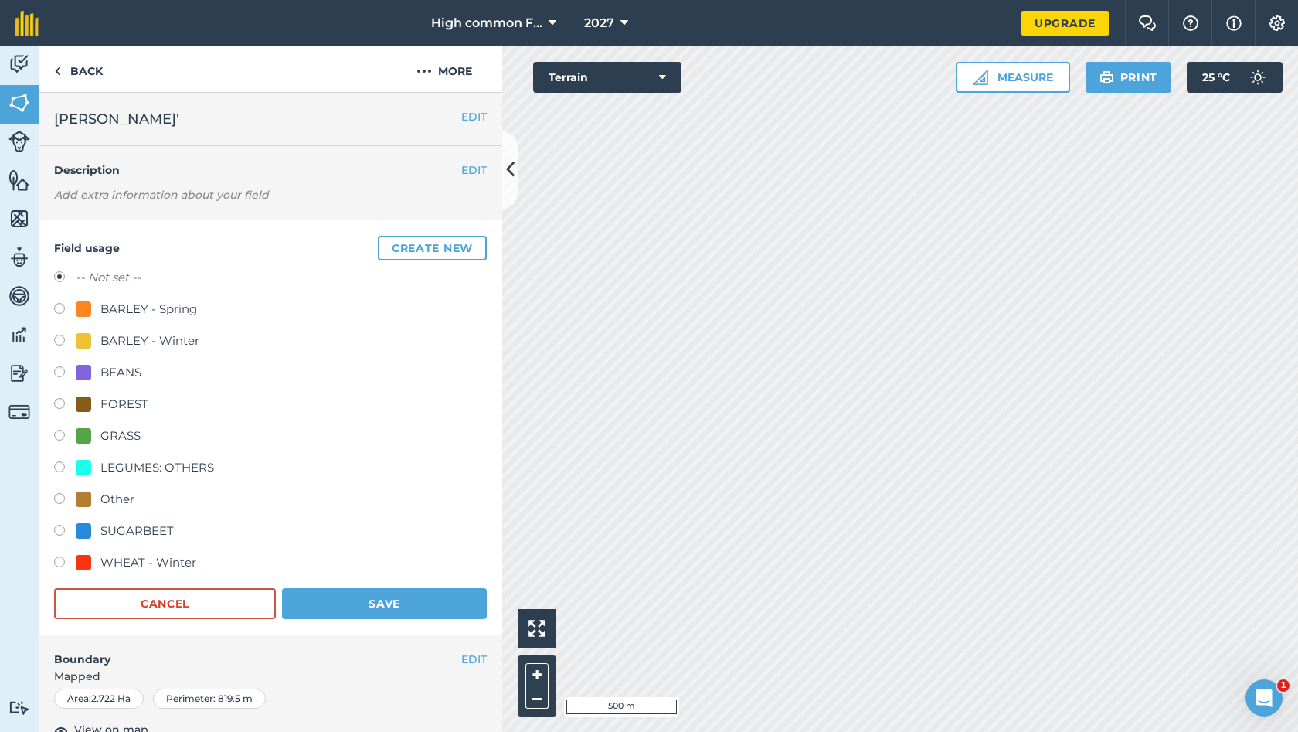
click at [63, 536] on label at bounding box center [65, 532] width 22 height 15
radio input "true"
radio input "false"
click at [308, 594] on button "Save" at bounding box center [384, 603] width 205 height 31
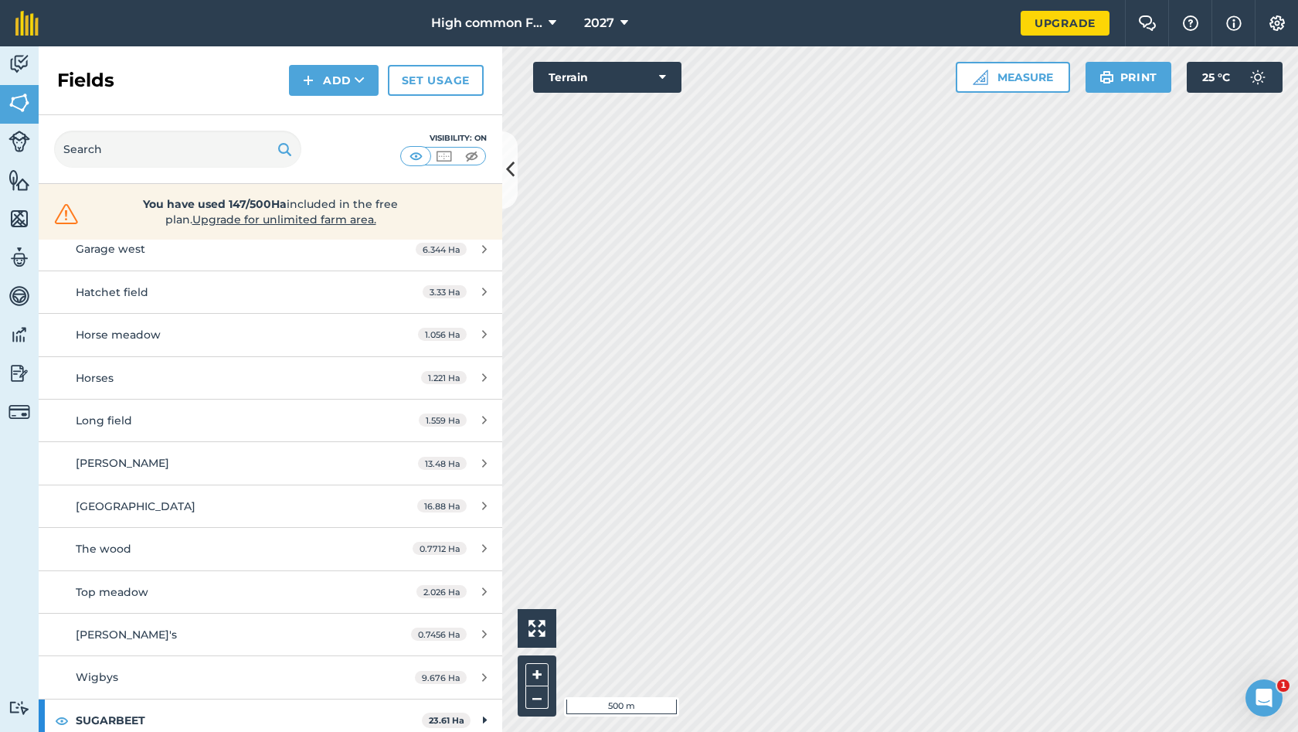
click at [622, 25] on icon at bounding box center [625, 23] width 8 height 19
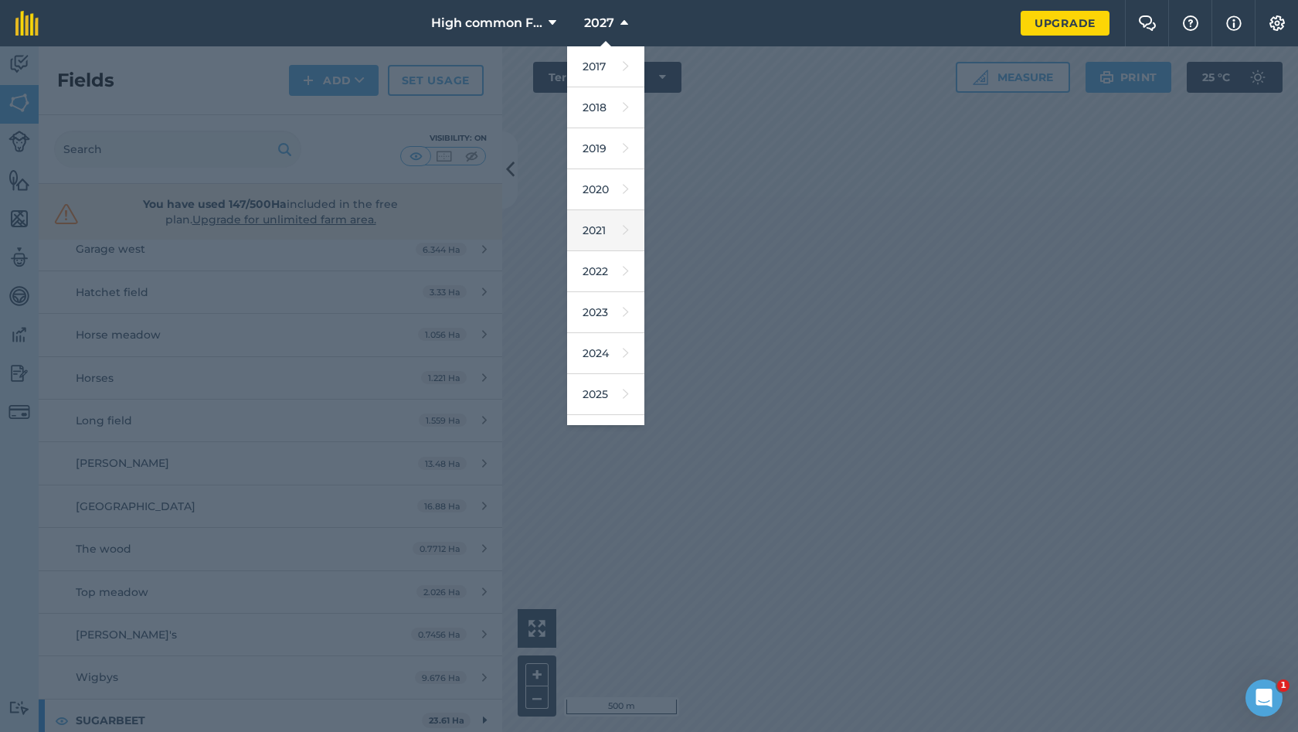
click at [601, 237] on link "2021" at bounding box center [605, 230] width 77 height 41
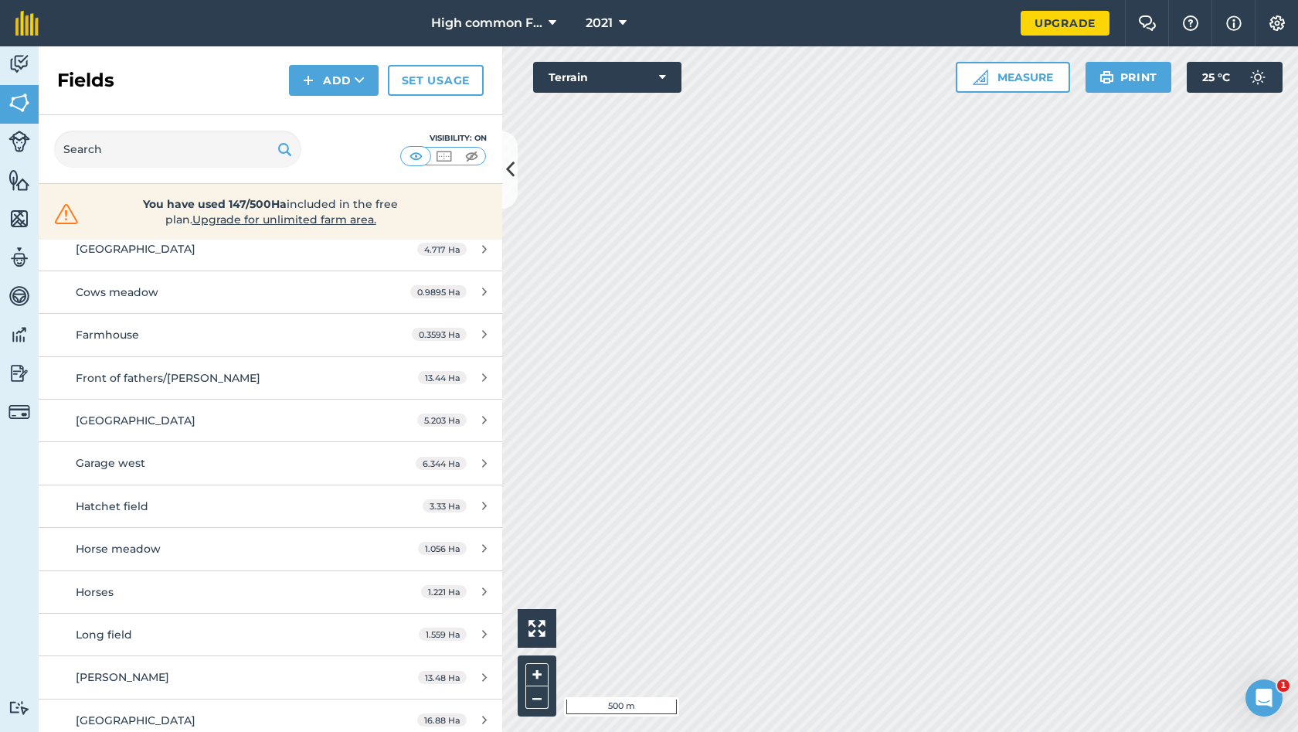
click at [615, 11] on button "2021" at bounding box center [606, 23] width 53 height 46
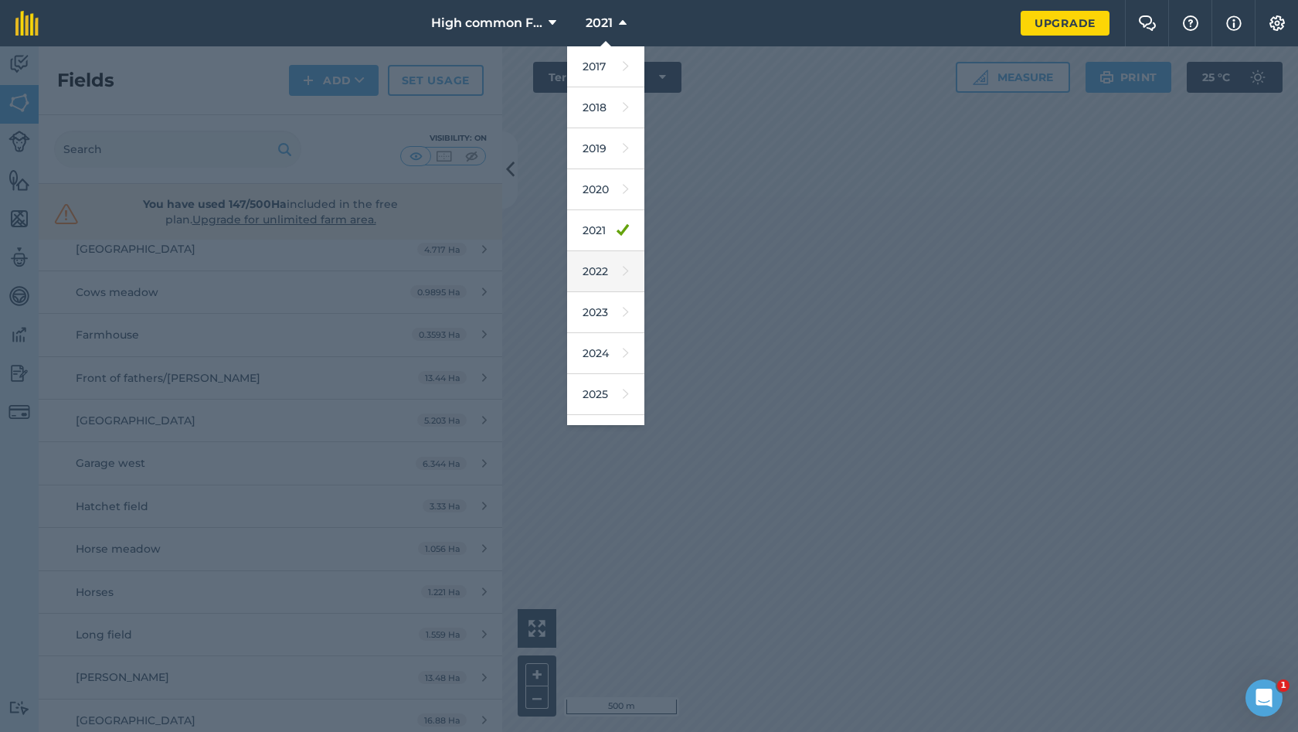
click at [601, 273] on link "2022" at bounding box center [605, 271] width 77 height 41
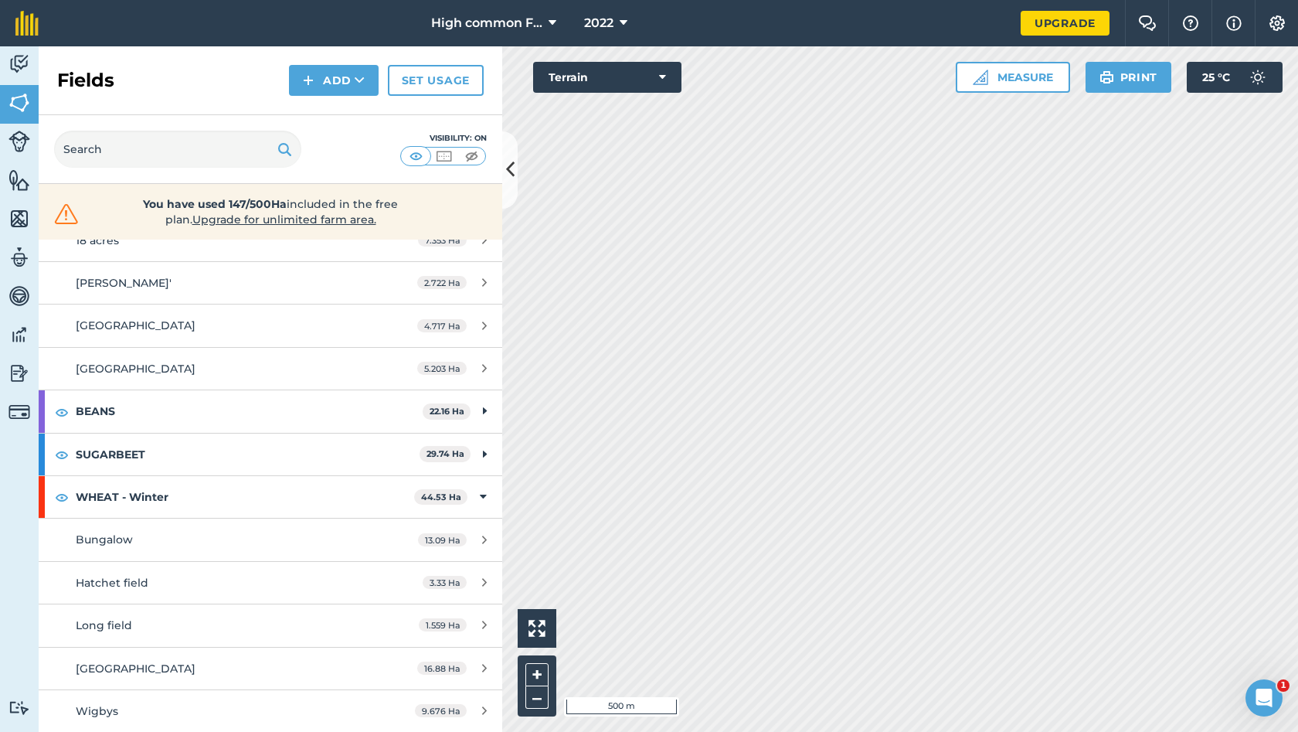
click at [627, 24] on icon at bounding box center [624, 23] width 8 height 19
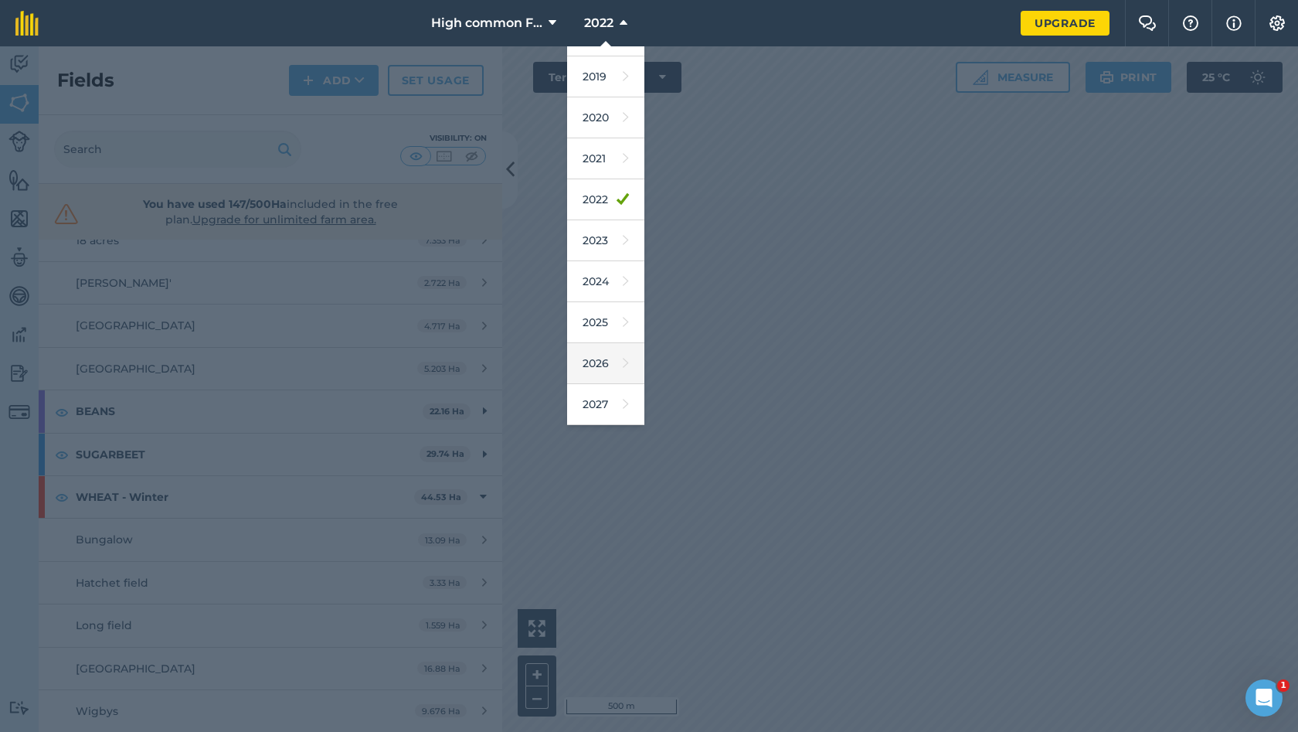
scroll to position [72, 0]
click at [594, 358] on link "2026" at bounding box center [605, 363] width 77 height 41
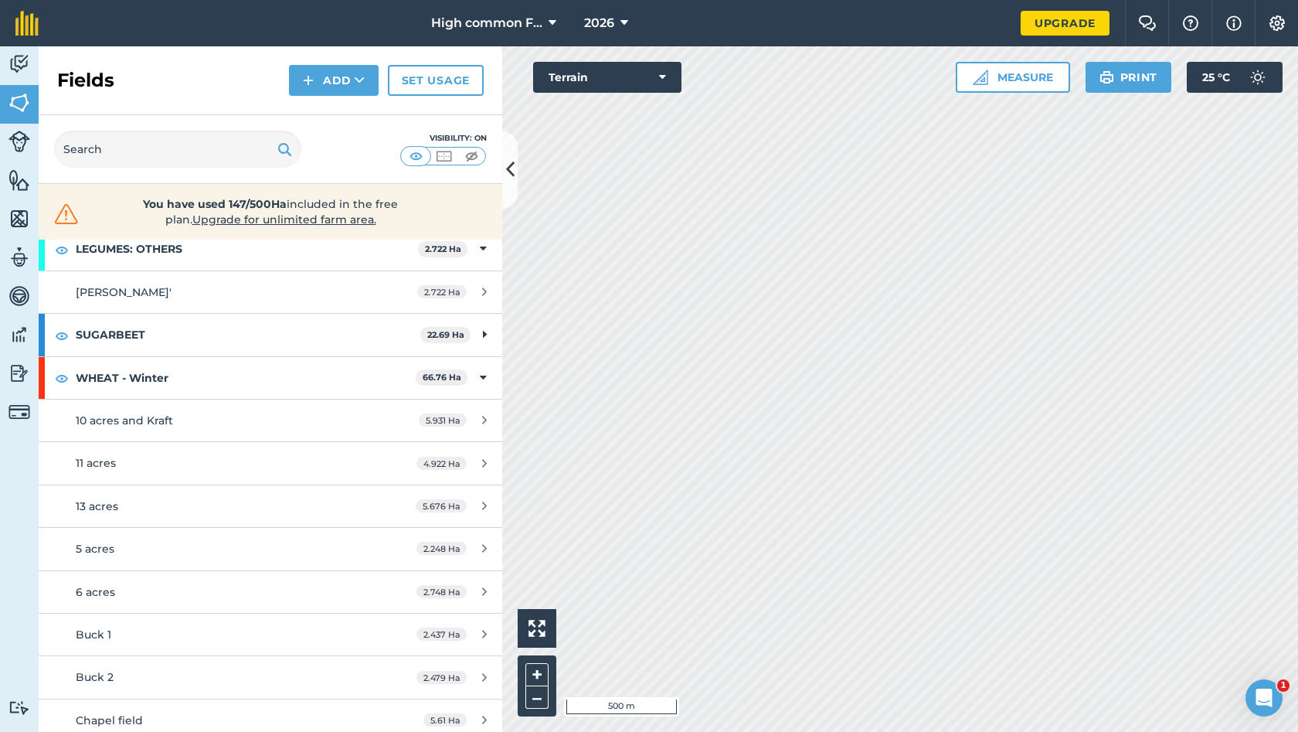
click at [609, 12] on button "2026" at bounding box center [606, 23] width 56 height 46
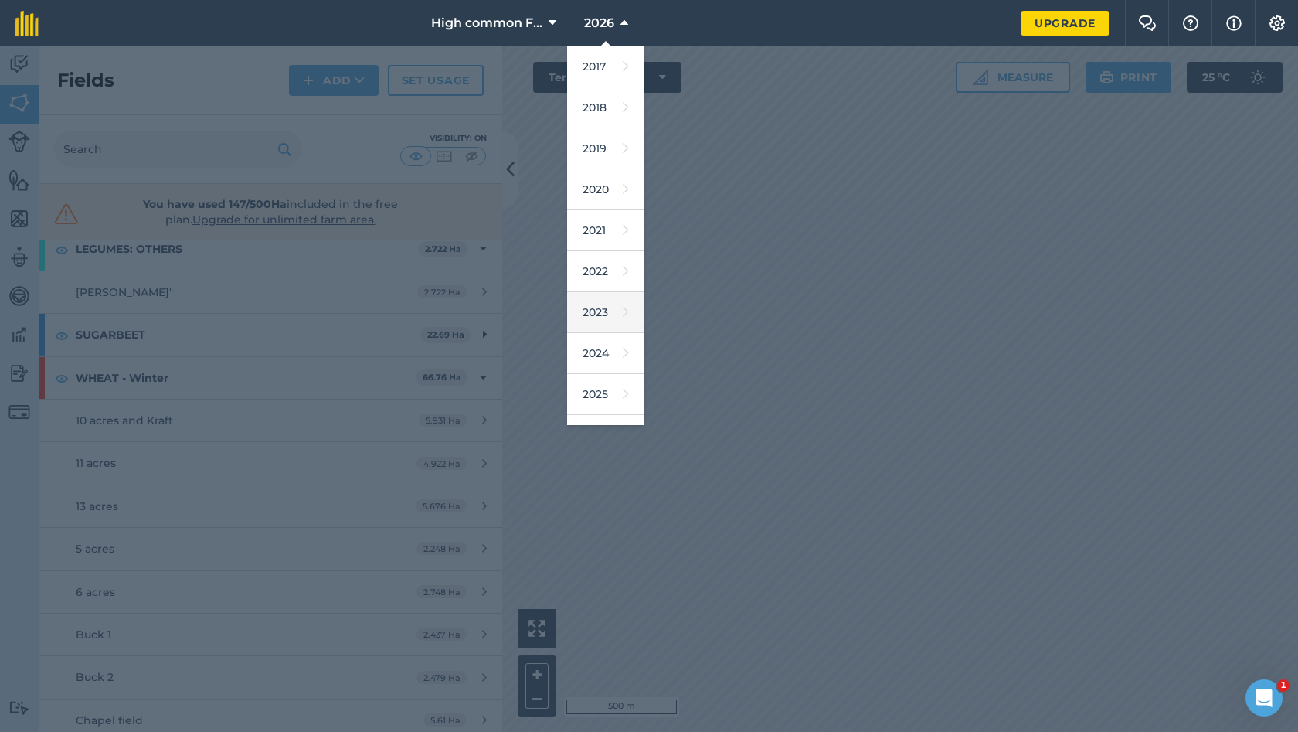
click at [601, 308] on link "2023" at bounding box center [605, 312] width 77 height 41
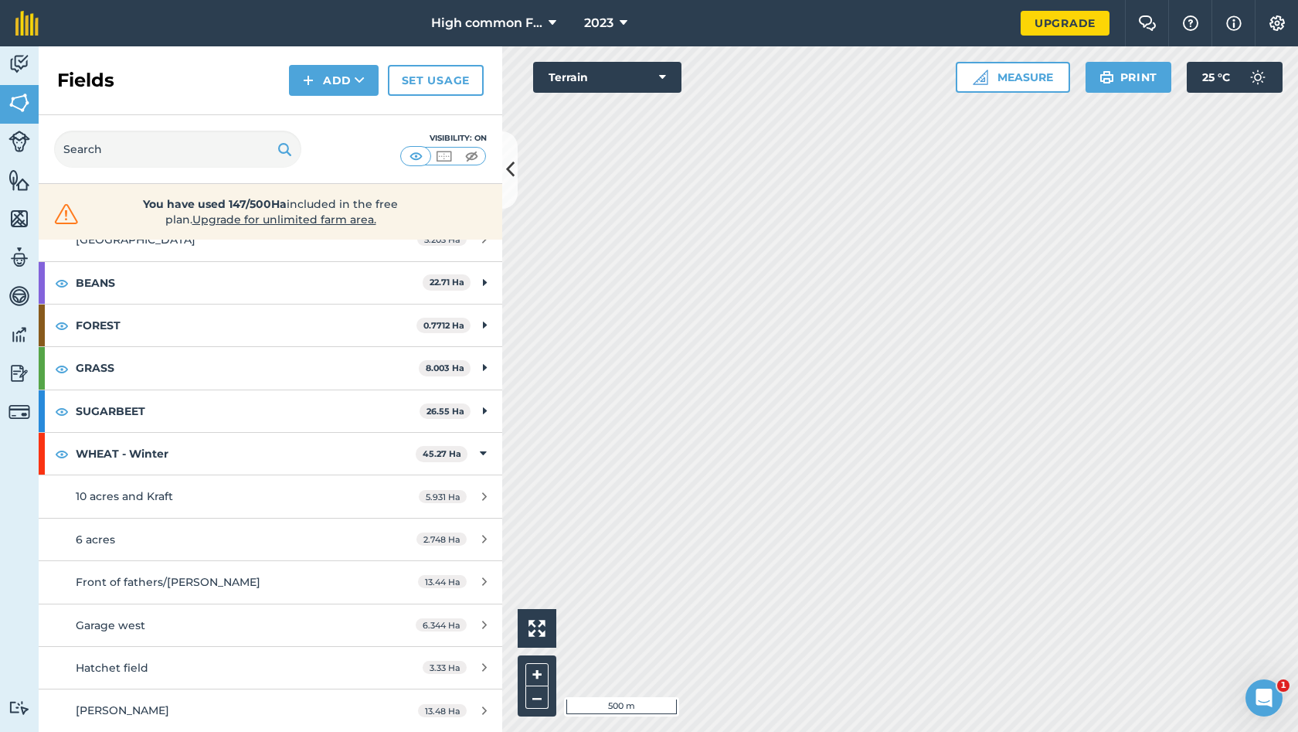
click at [626, 21] on icon at bounding box center [624, 23] width 8 height 19
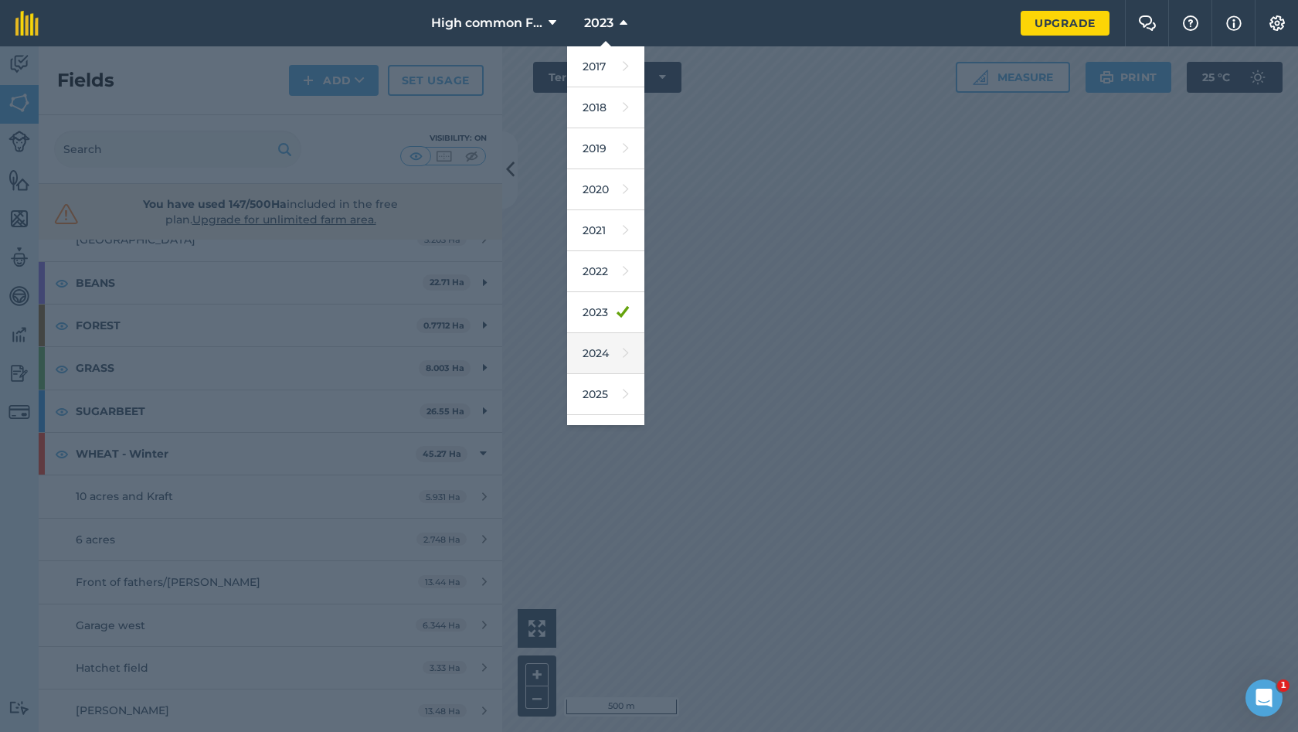
click at [594, 362] on link "2024" at bounding box center [605, 353] width 77 height 41
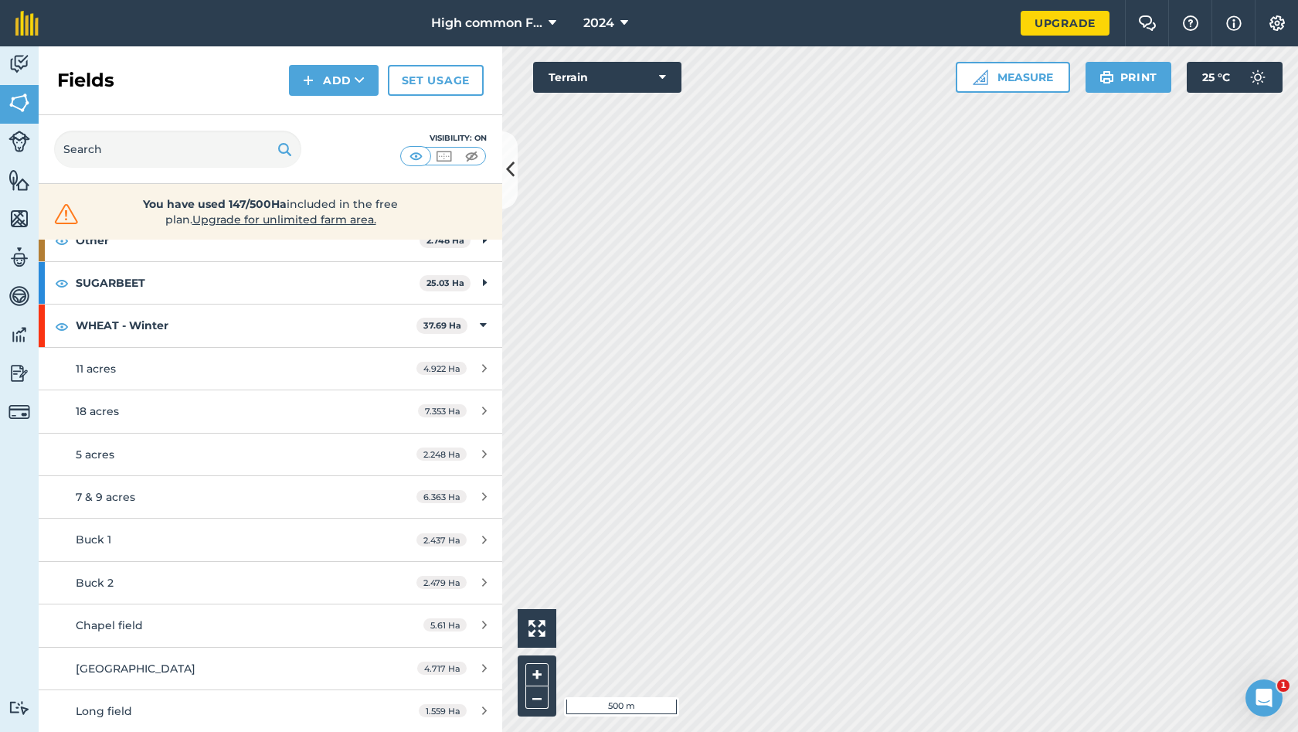
click at [628, 22] on icon at bounding box center [625, 23] width 8 height 19
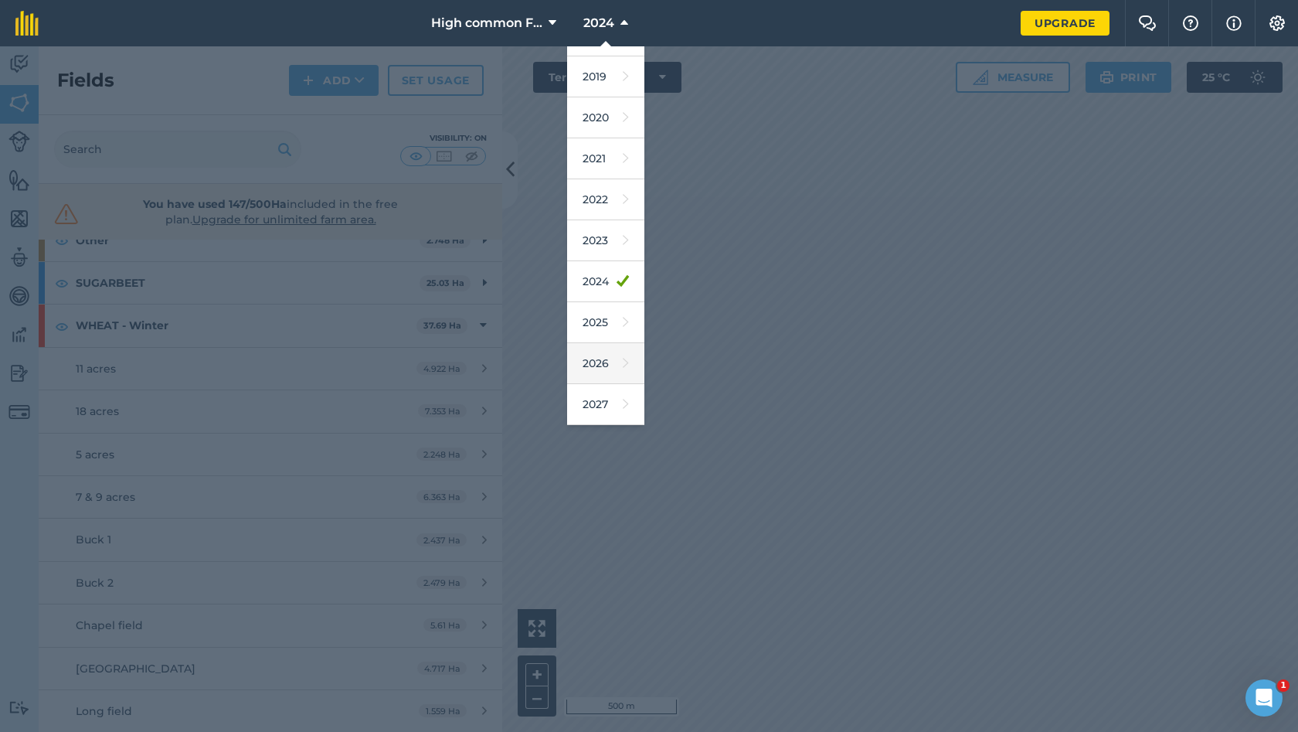
click at [601, 357] on link "2026" at bounding box center [605, 363] width 77 height 41
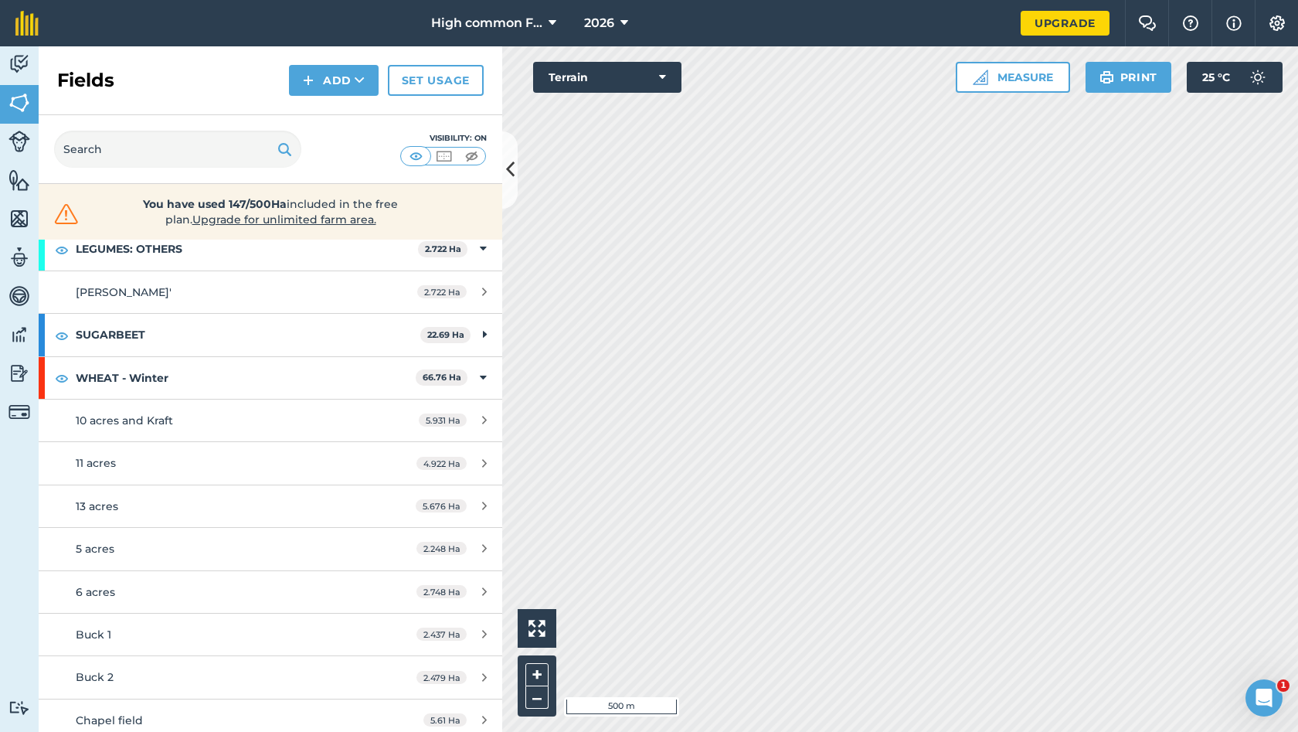
click at [625, 20] on icon at bounding box center [625, 23] width 8 height 19
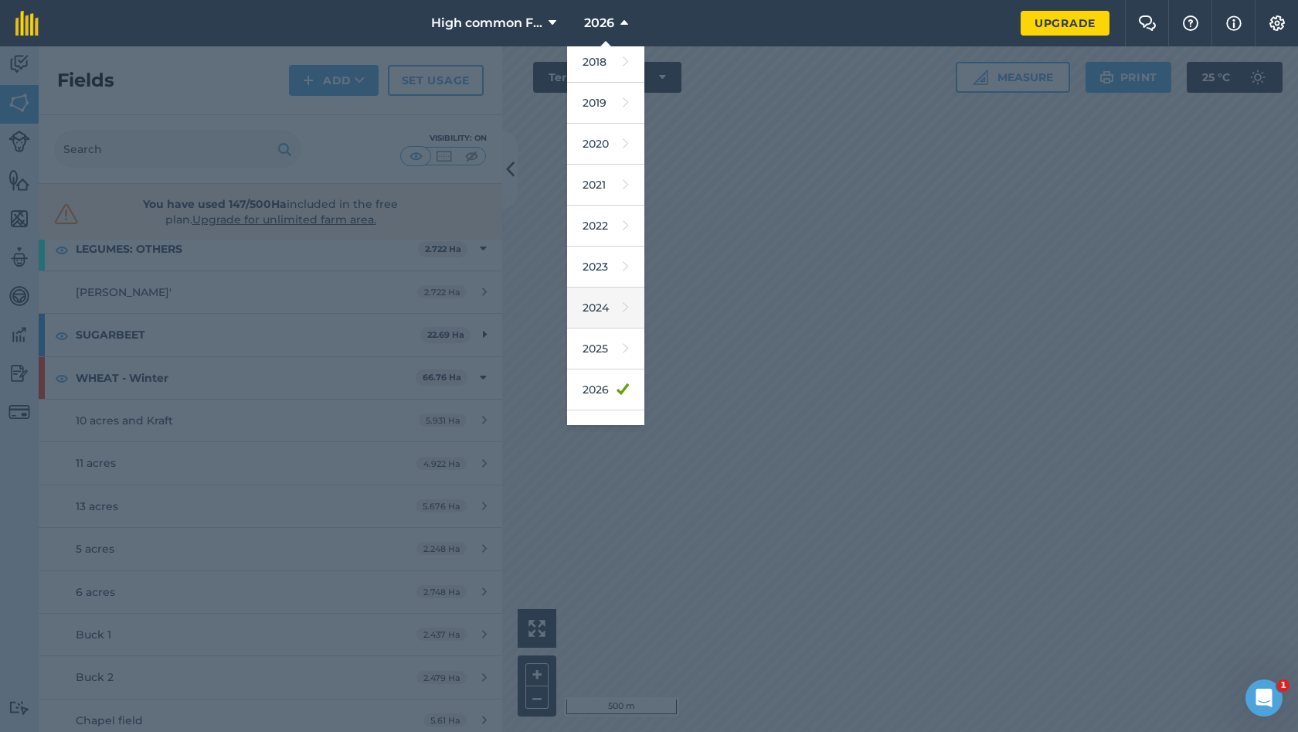
scroll to position [56, 0]
click at [606, 344] on link "2025" at bounding box center [605, 338] width 77 height 41
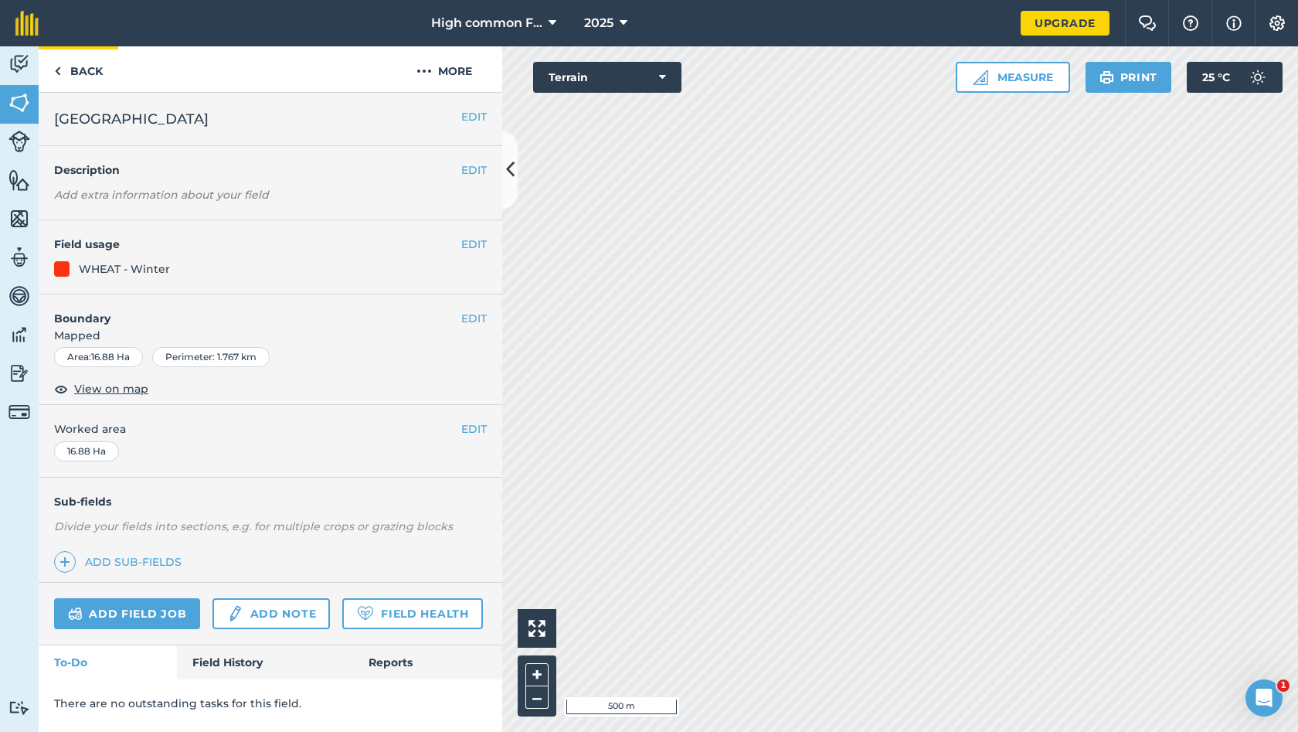
click at [58, 69] on img at bounding box center [57, 71] width 7 height 19
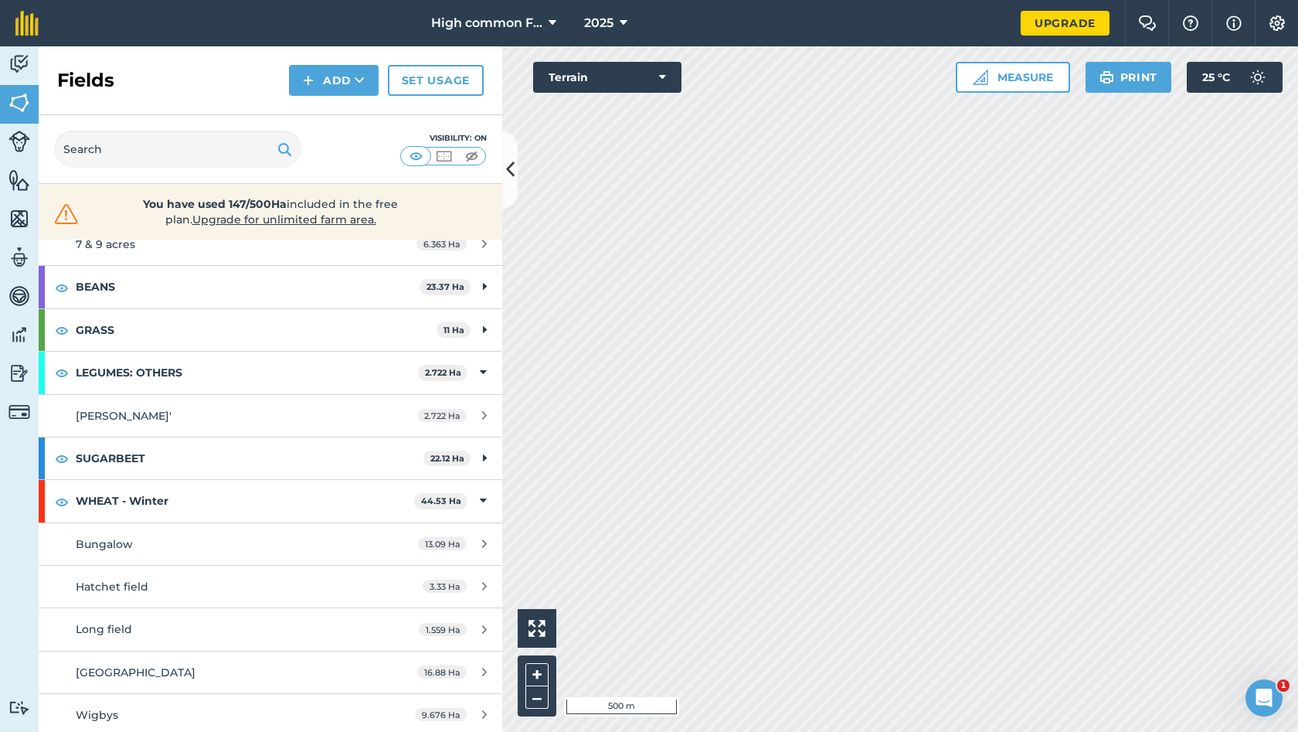
scroll to position [216, 0]
click at [631, 27] on button "2025" at bounding box center [606, 23] width 56 height 46
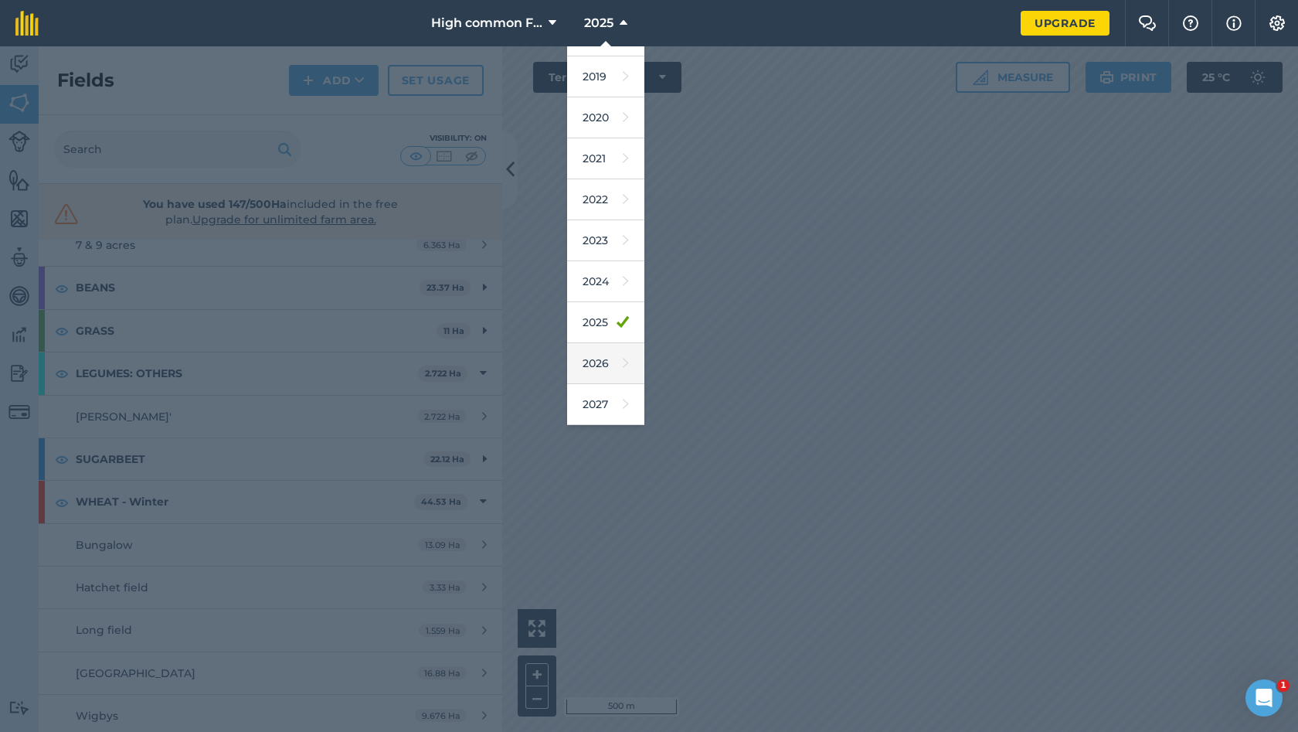
scroll to position [72, 0]
click at [611, 362] on link "2026" at bounding box center [605, 363] width 77 height 41
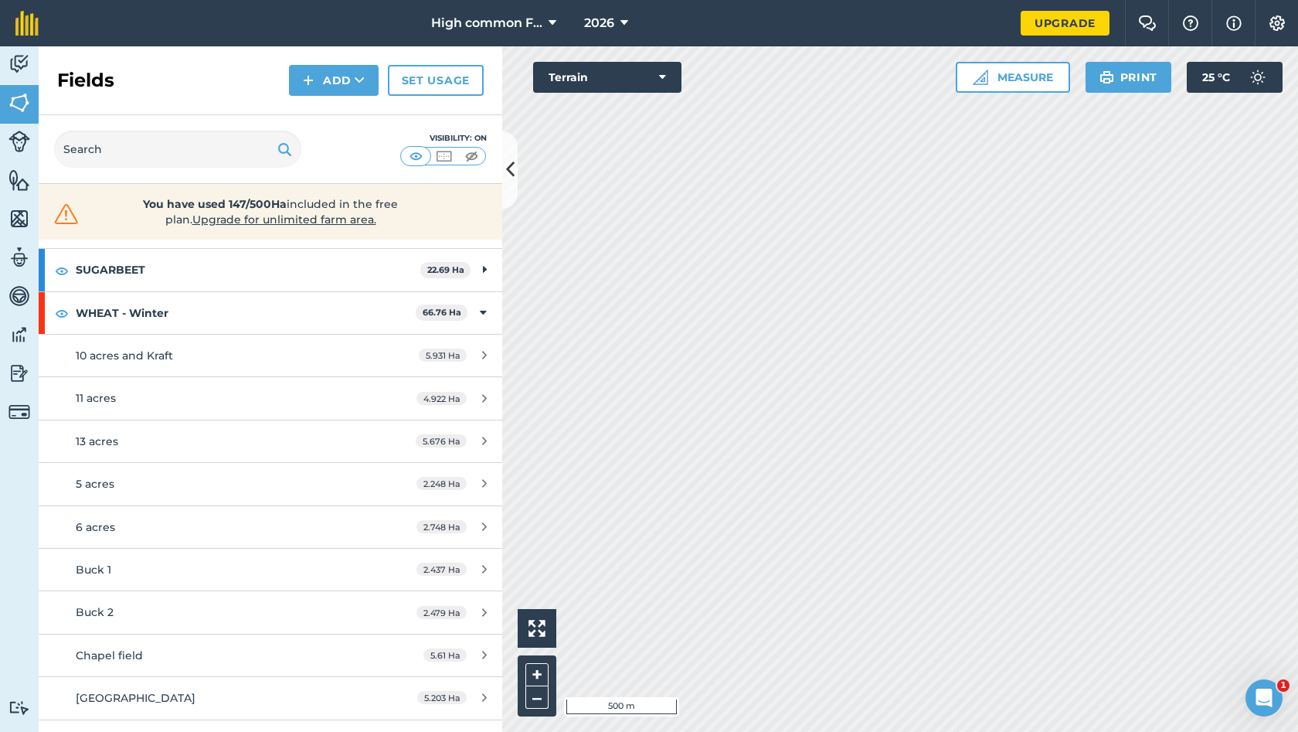
scroll to position [873, 0]
